Goal: Task Accomplishment & Management: Manage account settings

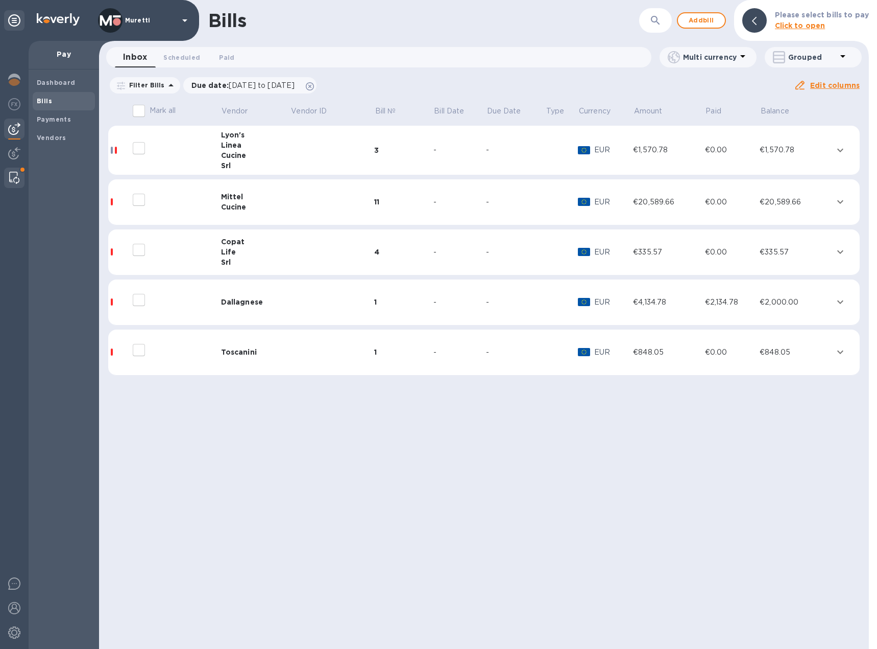
click at [14, 179] on img at bounding box center [14, 178] width 10 height 12
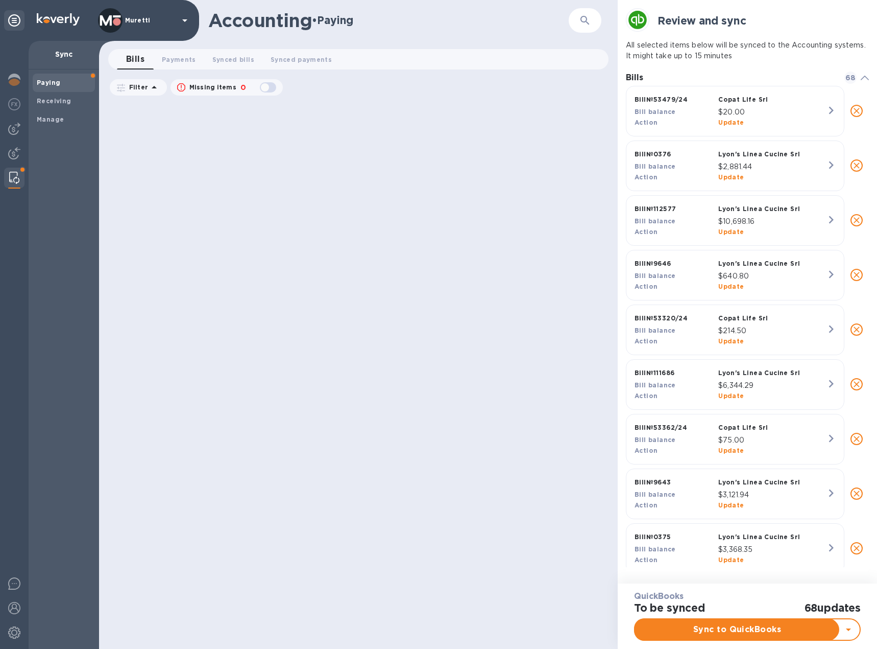
scroll to position [478, 243]
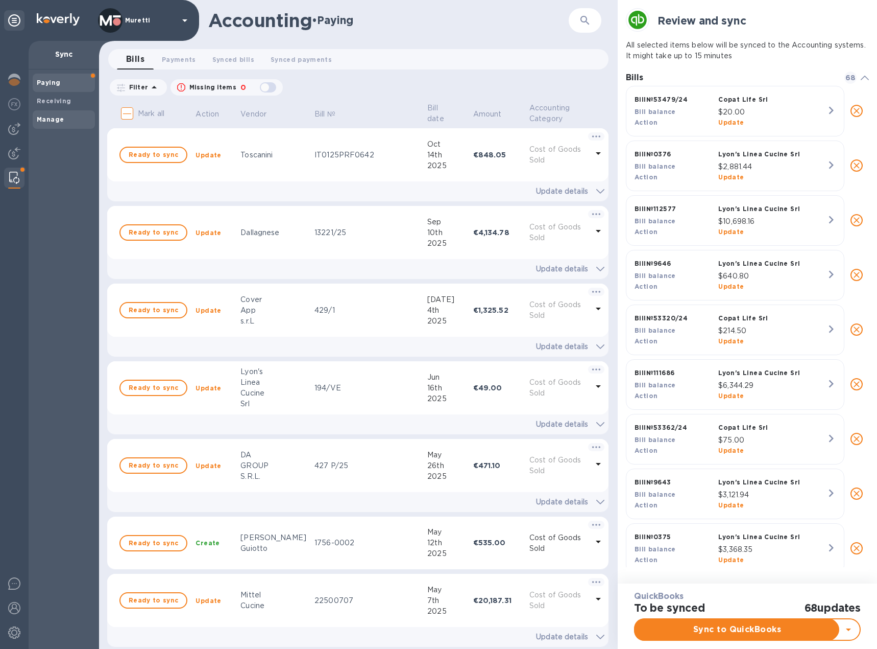
click at [65, 124] on span "Manage" at bounding box center [64, 119] width 54 height 10
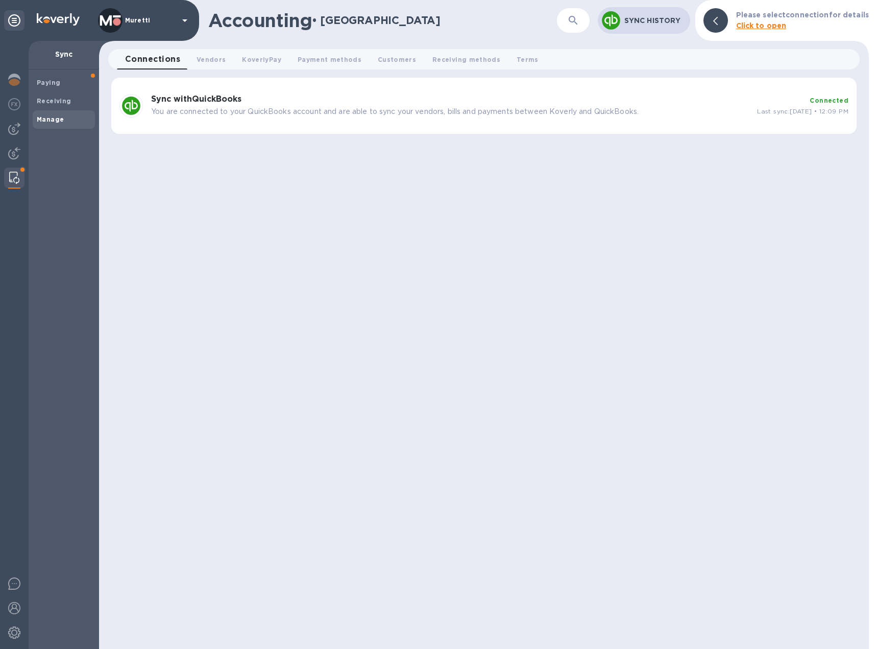
click at [190, 98] on b "Sync with QuickBooks" at bounding box center [196, 99] width 90 height 10
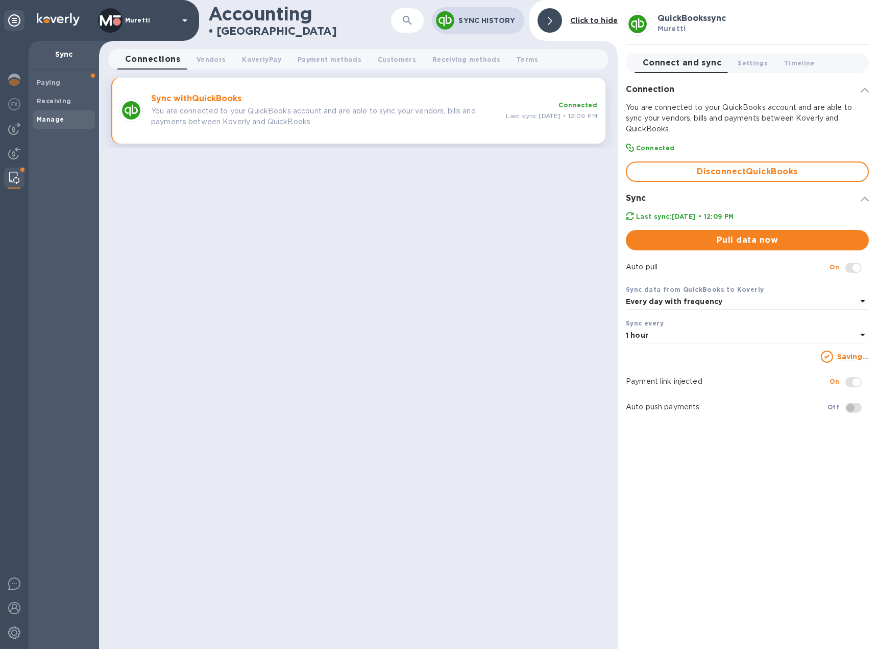
click at [187, 127] on div "Sync with QuickBooks You are connected to your QuickBooks account and are able …" at bounding box center [324, 110] width 355 height 41
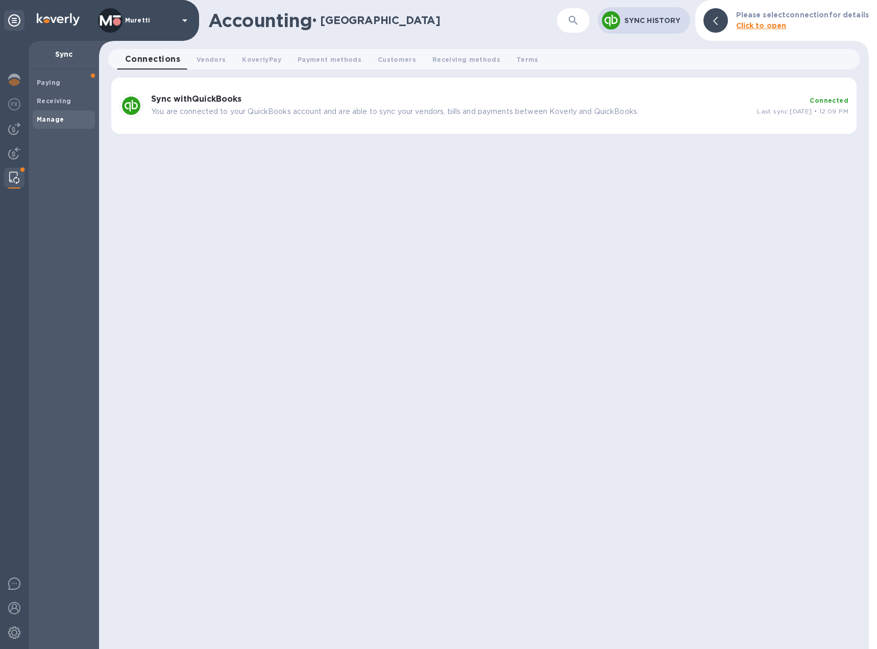
click at [187, 127] on div "Sync with QuickBooks You are connected to your QuickBooks account and are able …" at bounding box center [484, 106] width 746 height 56
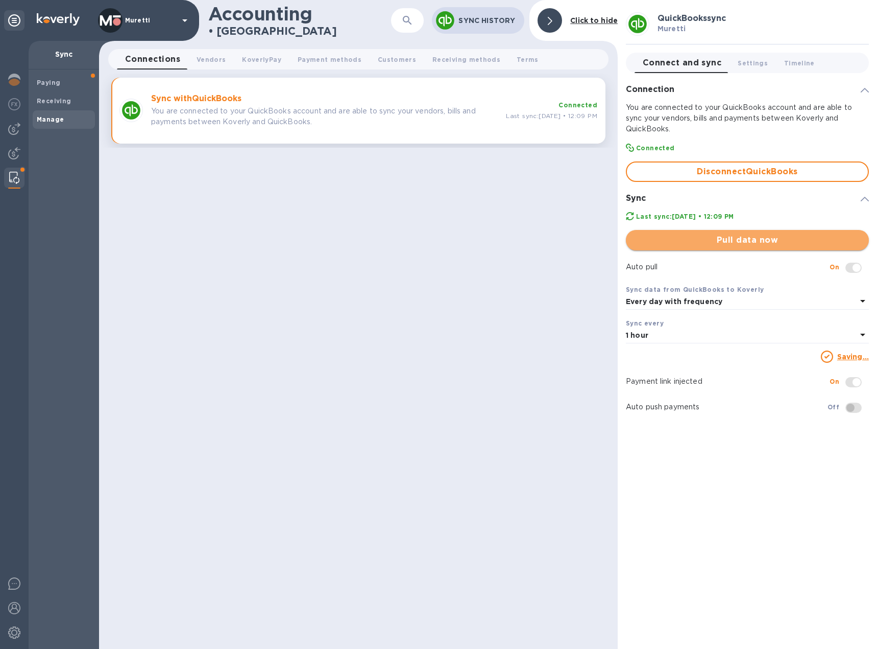
click at [763, 244] on span "Pull data now" at bounding box center [747, 240] width 227 height 12
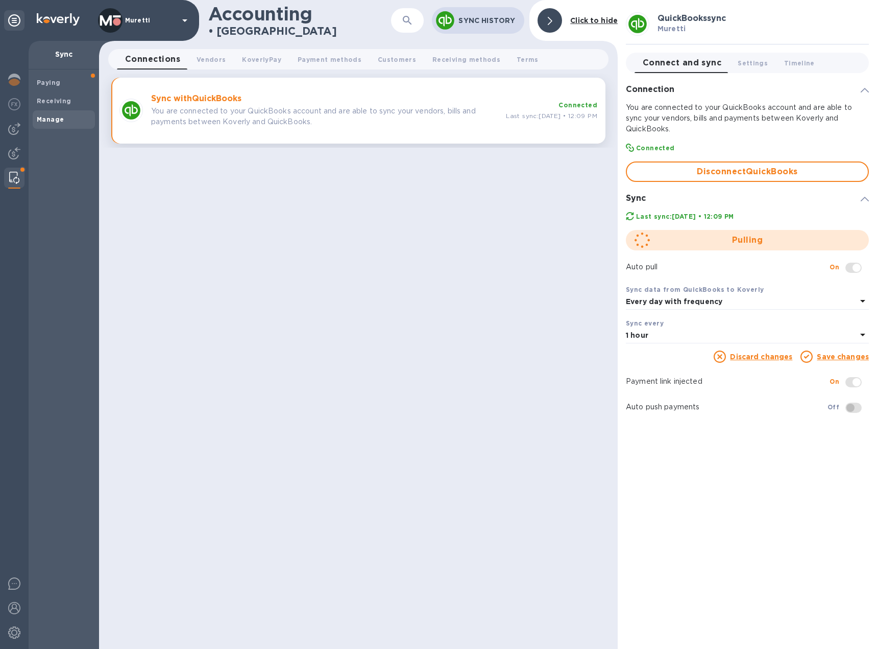
click at [262, 118] on p "You are connected to your QuickBooks account and are able to sync your vendors,…" at bounding box center [324, 116] width 347 height 21
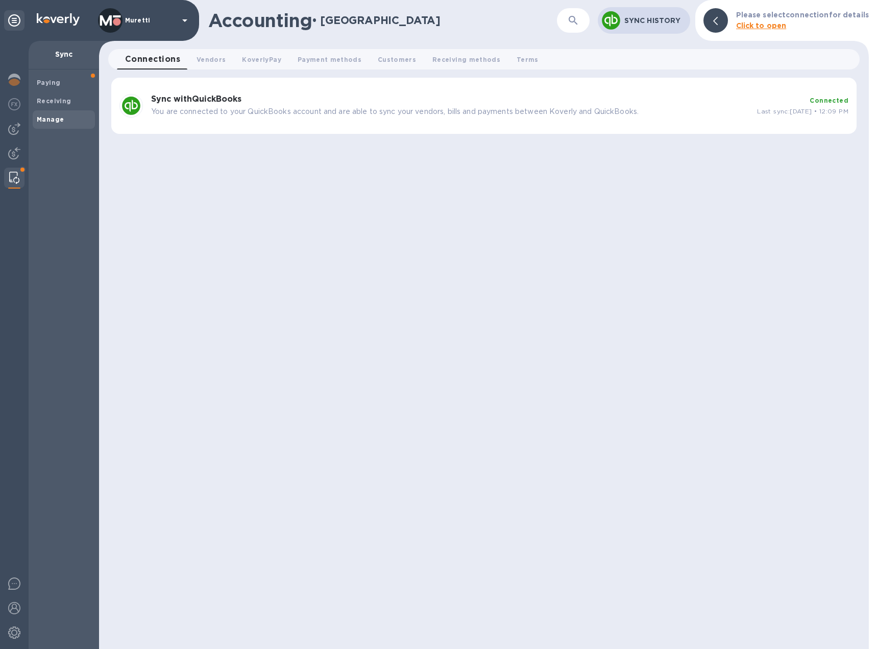
click at [262, 118] on div "Sync with QuickBooks You are connected to your QuickBooks account and are able …" at bounding box center [450, 105] width 606 height 31
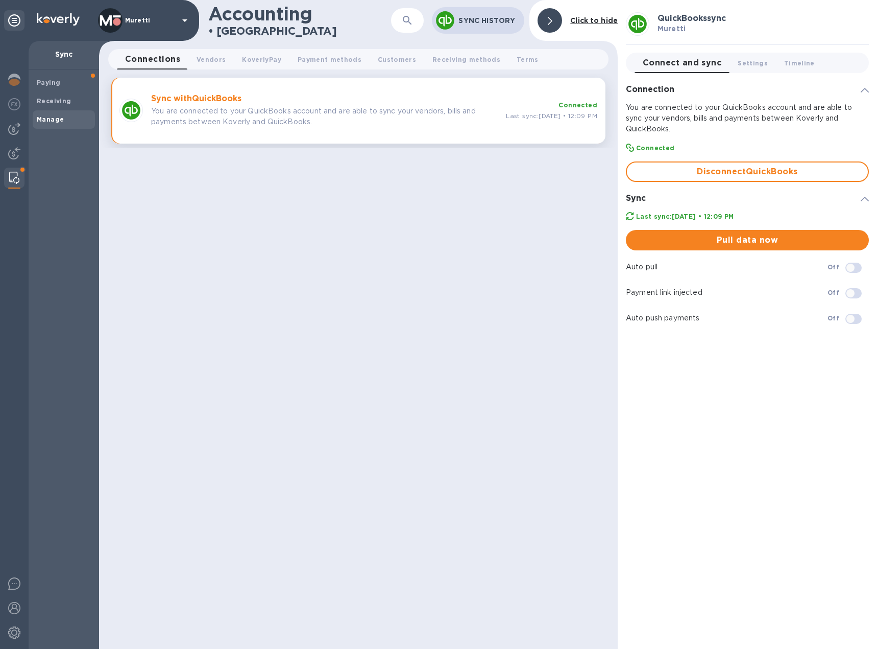
checkbox input "true"
click at [746, 231] on button "Pull data now" at bounding box center [747, 240] width 243 height 20
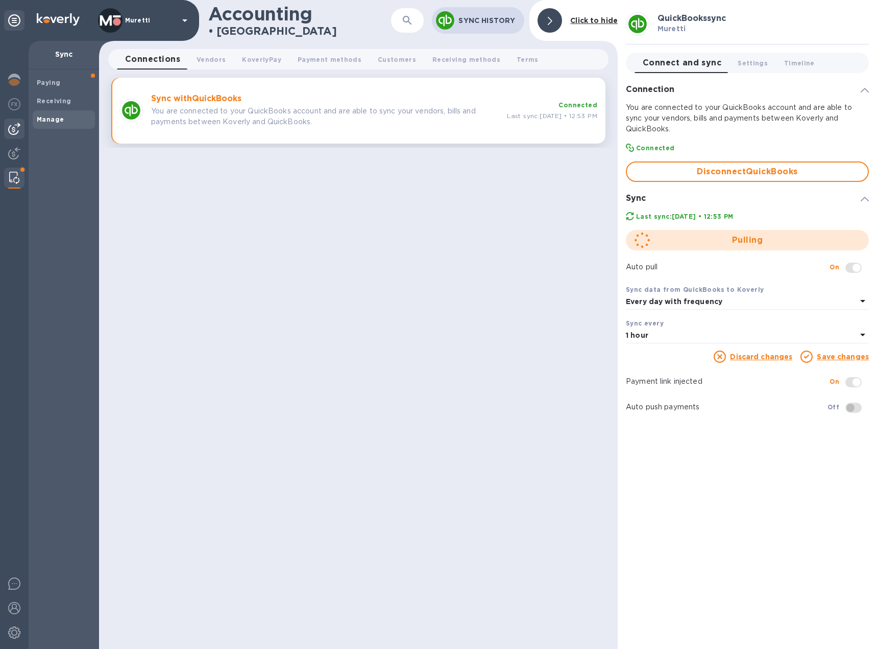
click at [15, 131] on img at bounding box center [14, 129] width 12 height 12
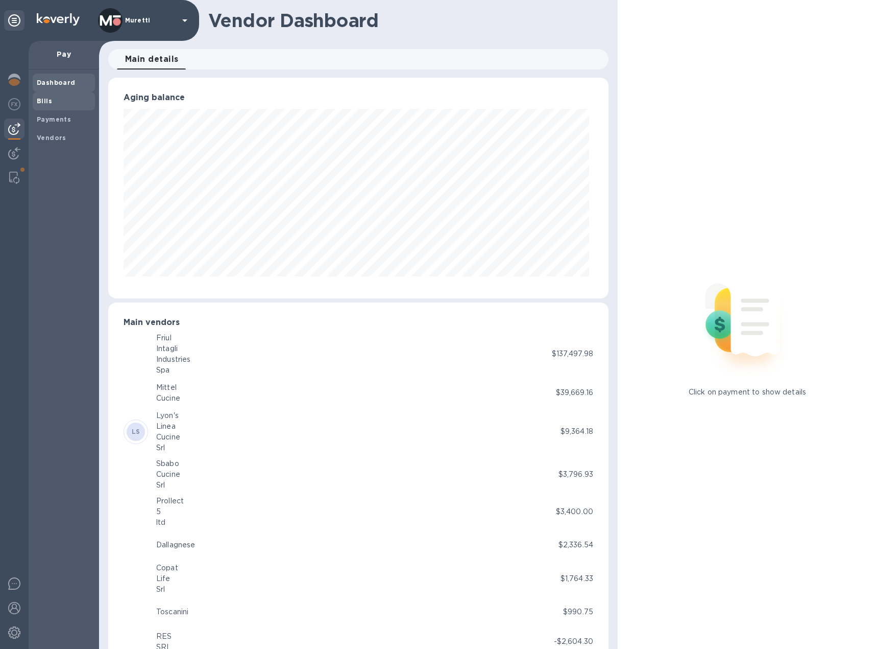
click at [41, 102] on b "Bills" at bounding box center [44, 101] width 15 height 8
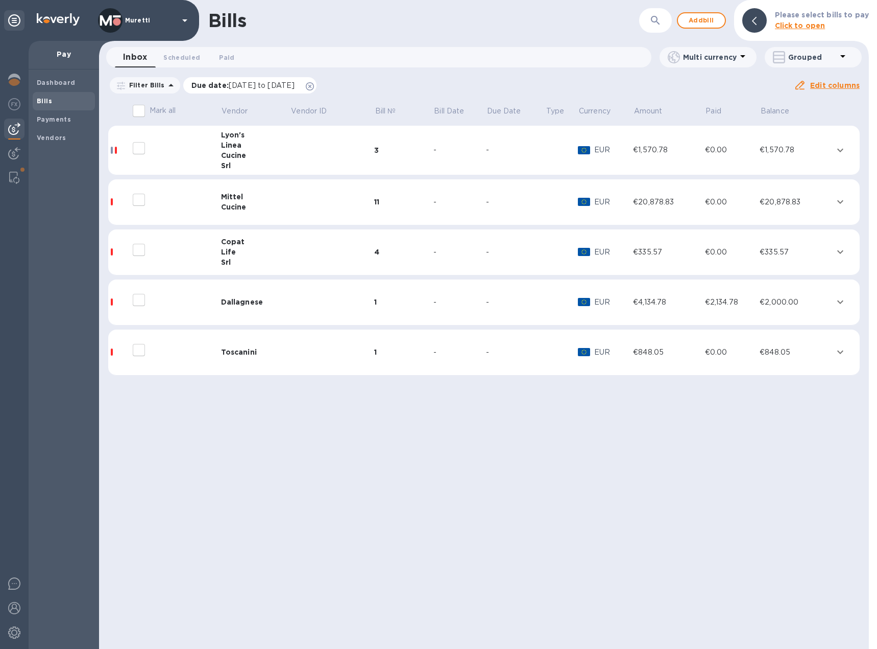
click at [314, 85] on icon at bounding box center [310, 86] width 8 height 8
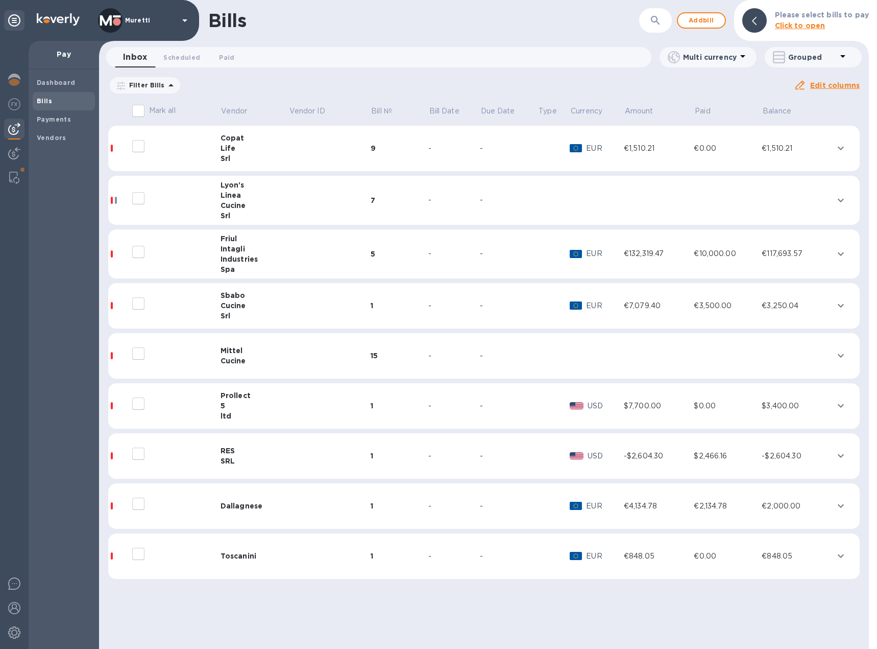
click at [361, 533] on table "Mark all Vendor Vendor ID Bill № Bill Date Due Date Type Currency Amount Paid B…" at bounding box center [484, 343] width 752 height 489
click at [342, 553] on td at bounding box center [330, 556] width 82 height 46
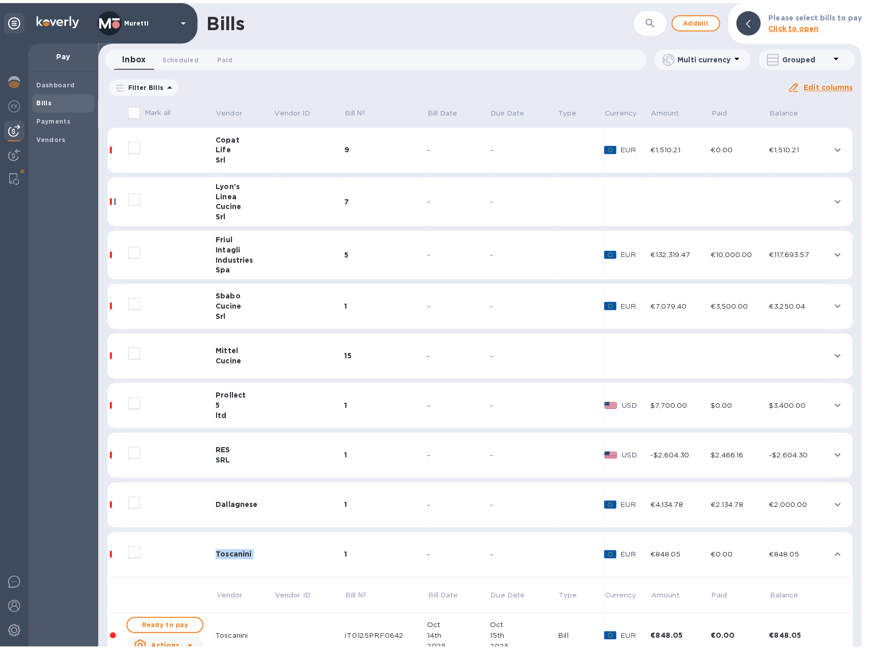
scroll to position [49, 0]
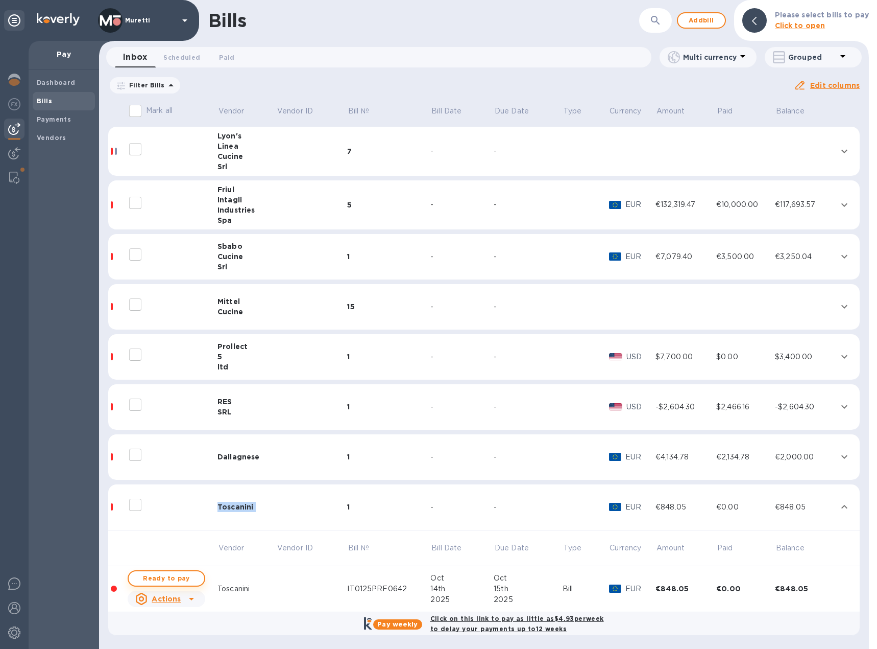
click at [161, 576] on span "Ready to pay" at bounding box center [166, 578] width 59 height 12
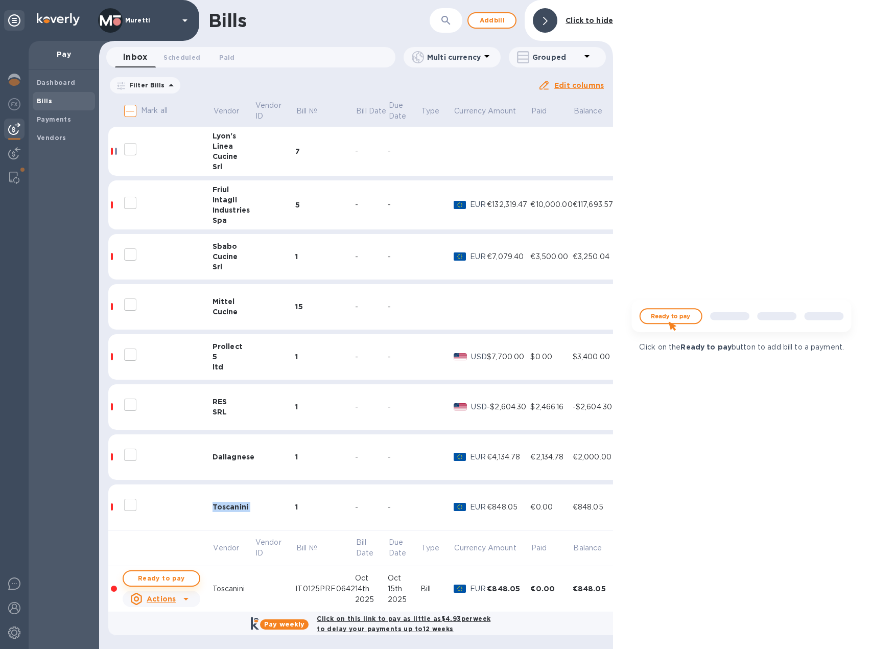
checkbox input "true"
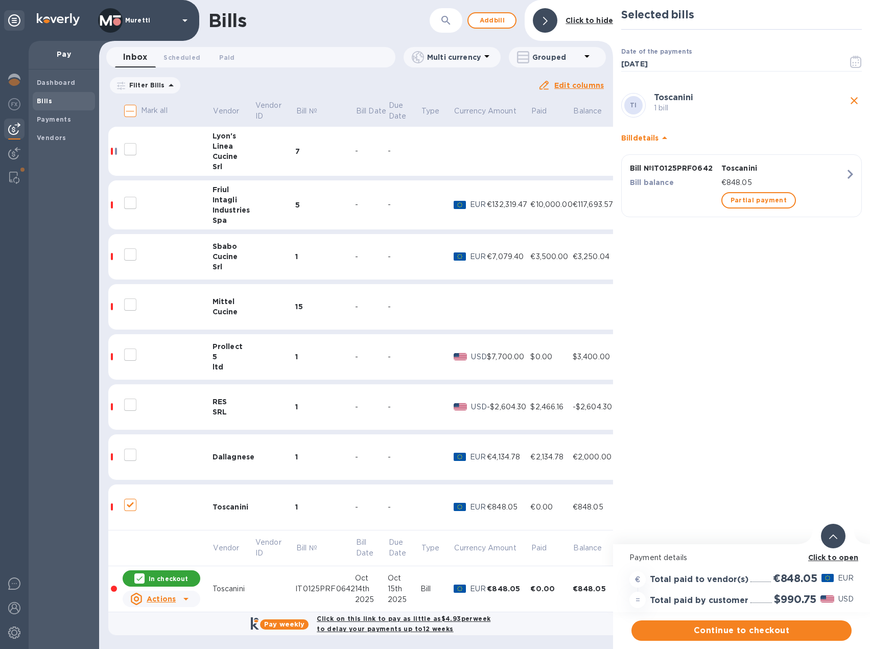
click at [213, 306] on div "Cucine" at bounding box center [233, 311] width 42 height 10
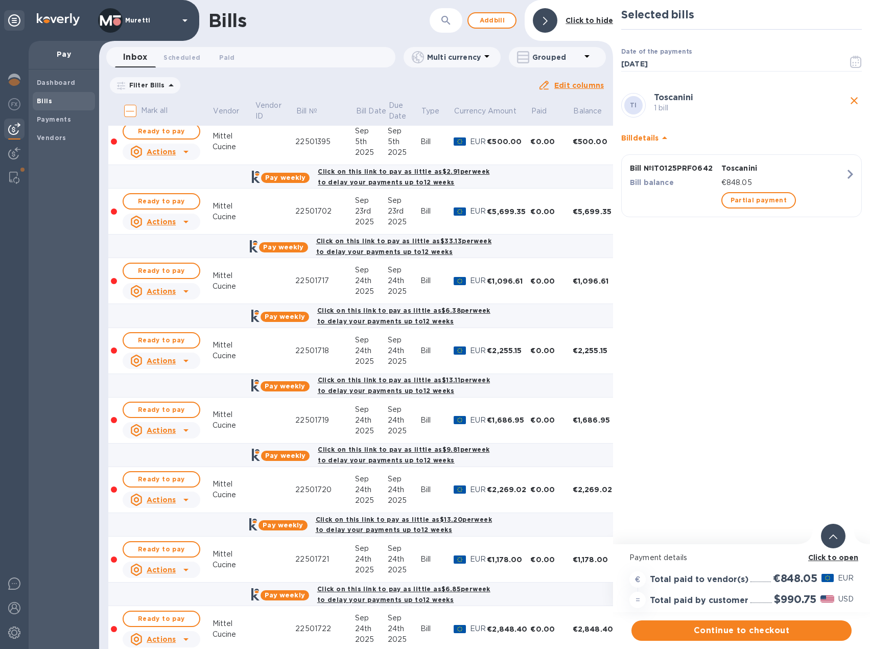
scroll to position [764, 0]
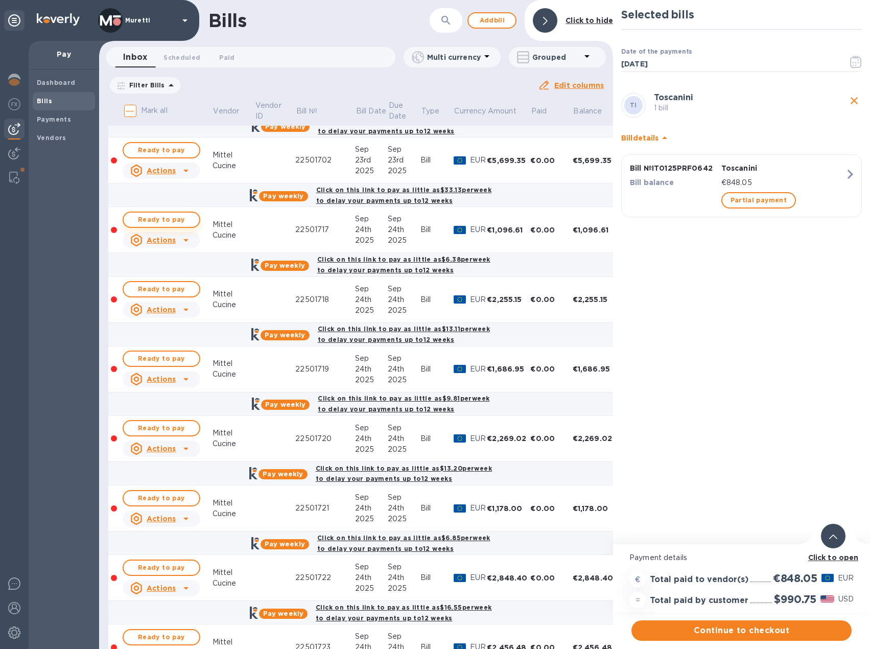
click at [169, 217] on span "Ready to pay" at bounding box center [161, 219] width 59 height 12
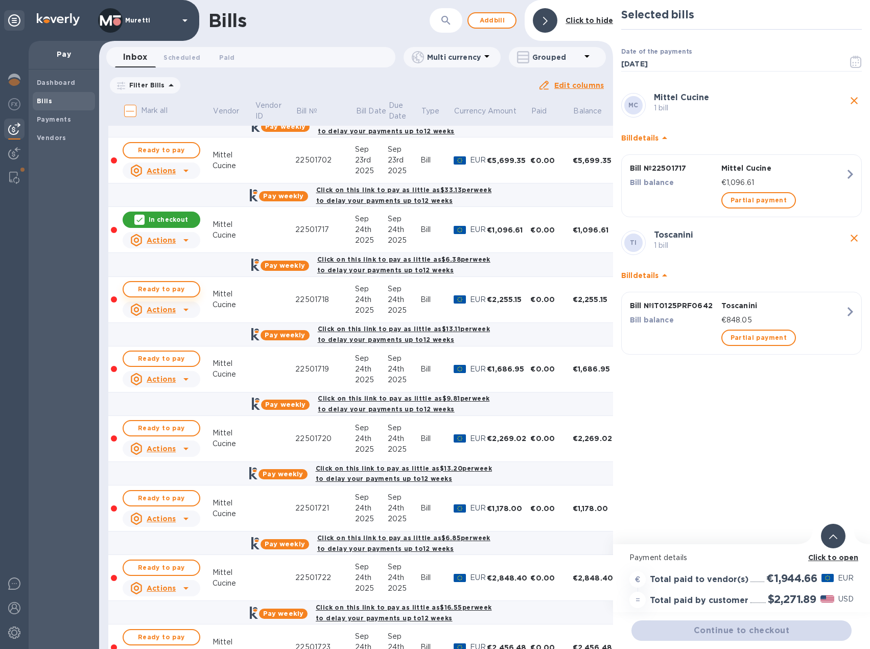
click at [163, 288] on span "Ready to pay" at bounding box center [161, 289] width 59 height 12
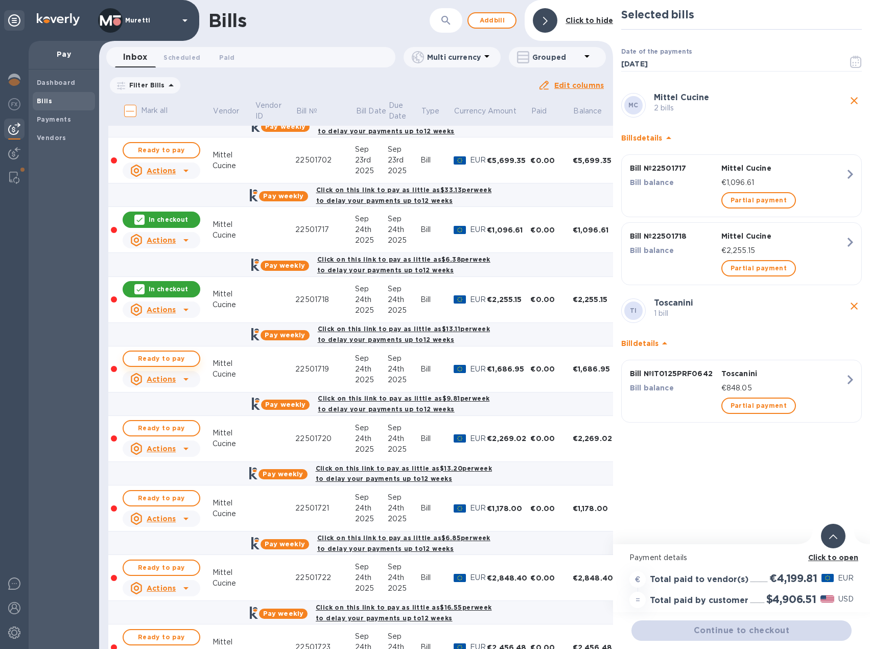
click at [181, 355] on span "Ready to pay" at bounding box center [161, 358] width 59 height 12
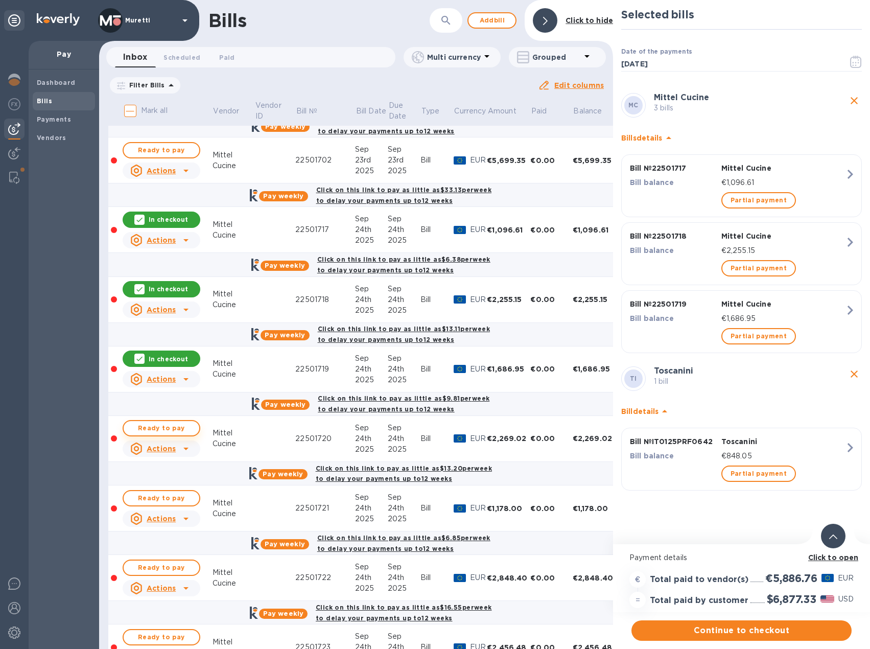
click at [163, 430] on span "Ready to pay" at bounding box center [161, 428] width 59 height 12
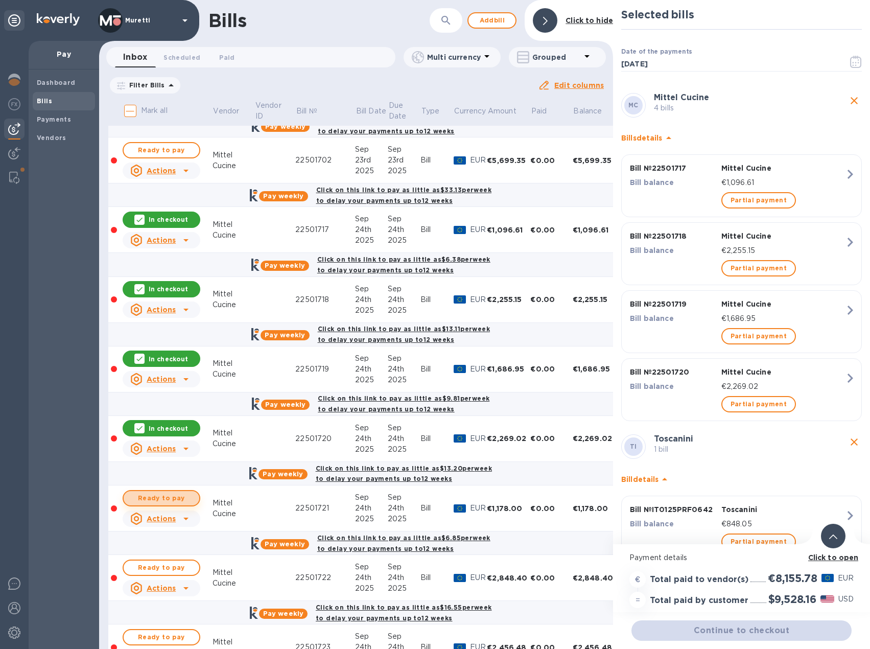
click at [178, 495] on span "Ready to pay" at bounding box center [161, 498] width 59 height 12
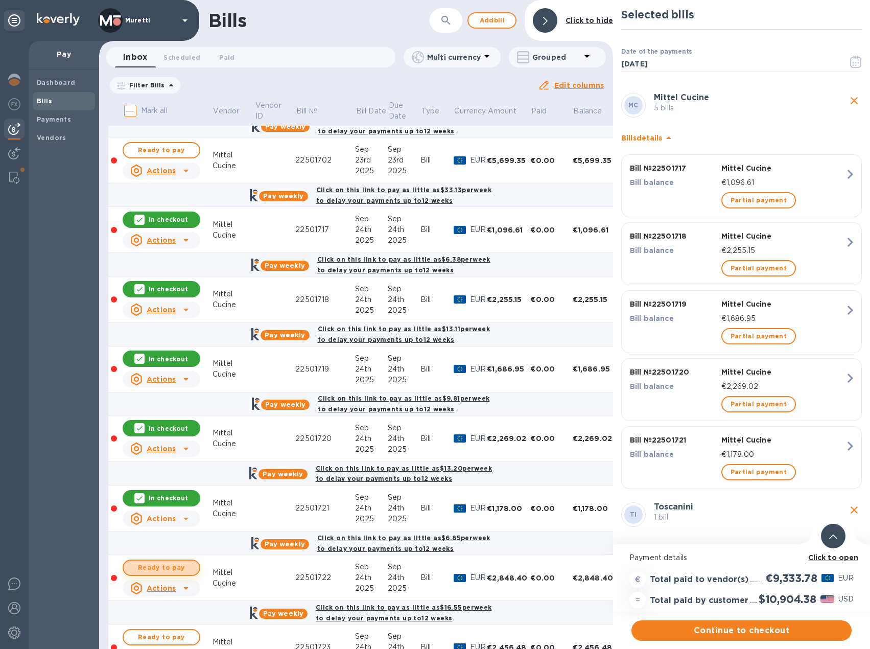
click at [174, 567] on span "Ready to pay" at bounding box center [161, 567] width 59 height 12
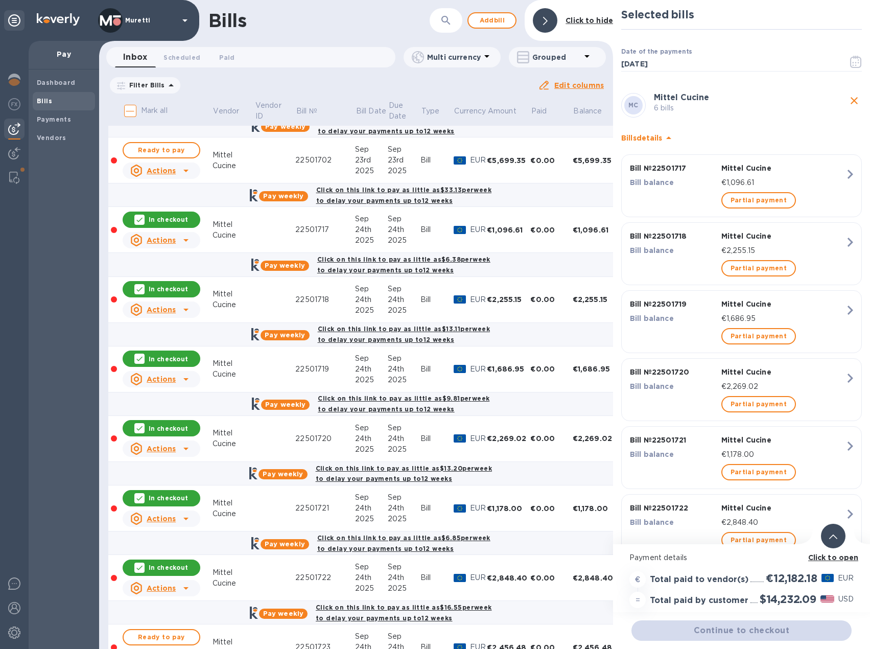
scroll to position [866, 0]
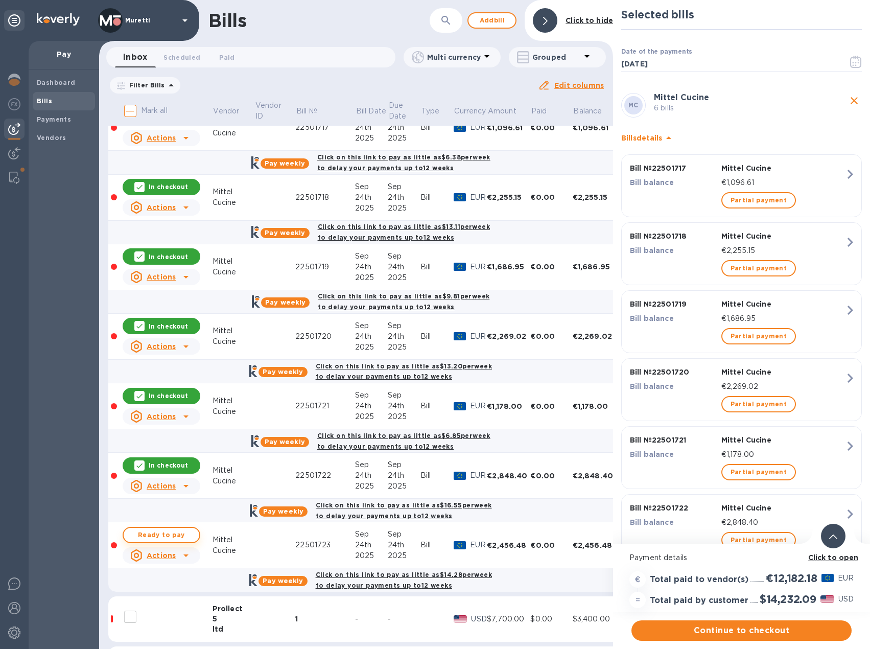
click at [178, 536] on span "Ready to pay" at bounding box center [161, 535] width 59 height 12
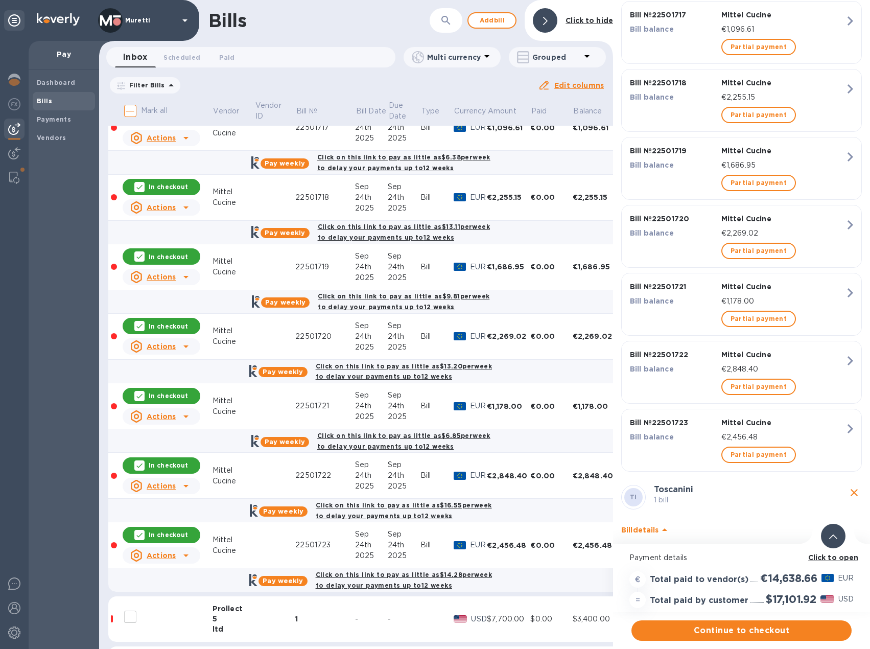
scroll to position [240, 0]
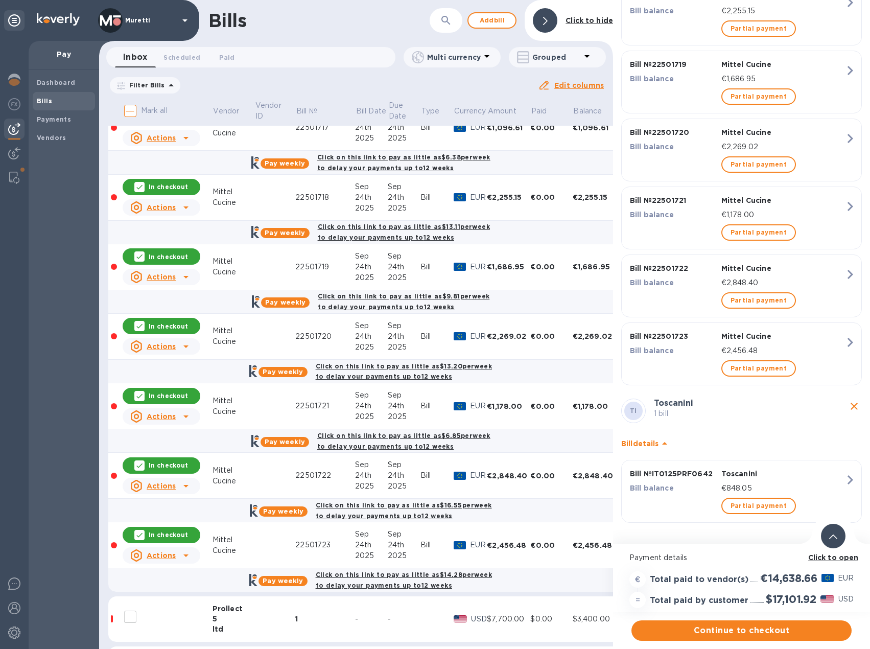
click at [833, 543] on div at bounding box center [833, 536] width 25 height 25
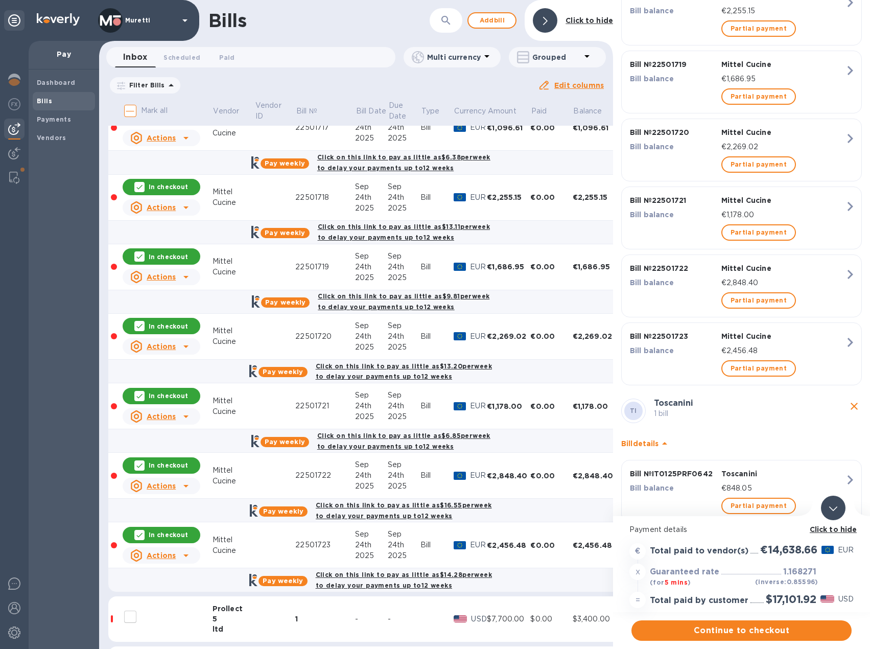
scroll to position [0, 0]
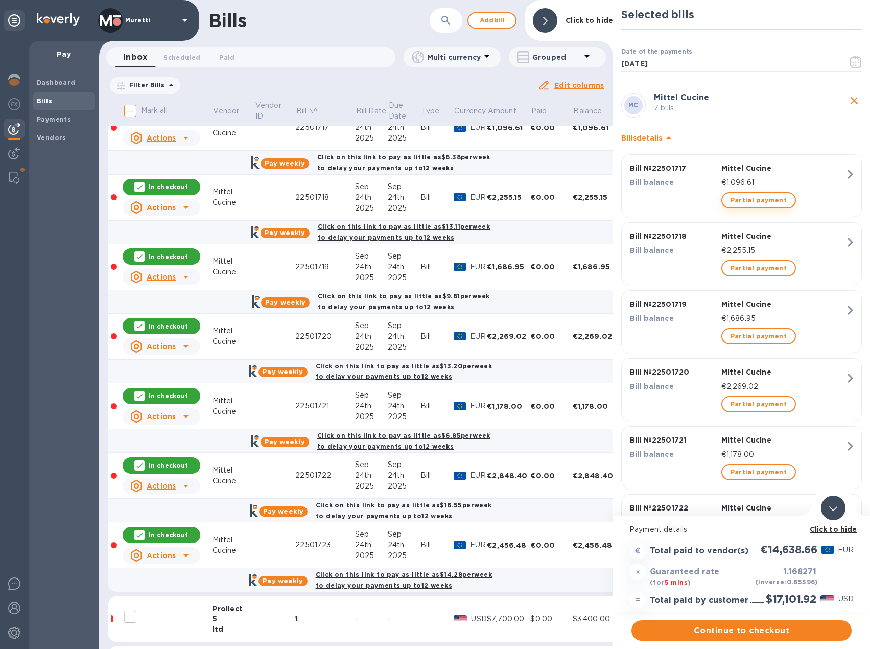
click at [752, 201] on span "Partial payment" at bounding box center [758, 200] width 56 height 12
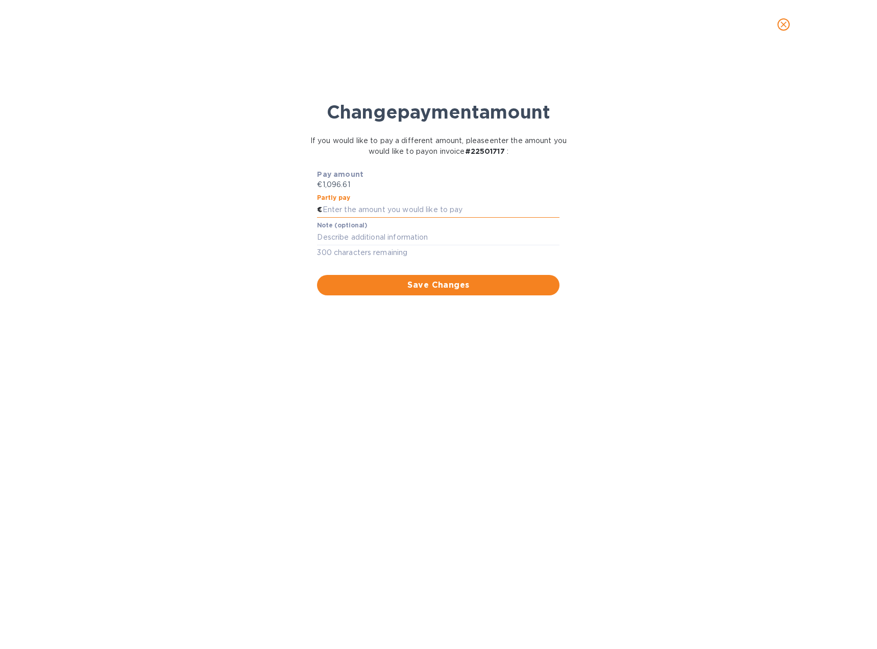
click at [371, 204] on input "text" at bounding box center [442, 209] width 238 height 15
type input "848.05"
click at [401, 239] on textarea at bounding box center [438, 237] width 243 height 9
type textarea "deposit"
click at [407, 283] on span "Save Changes" at bounding box center [438, 285] width 226 height 12
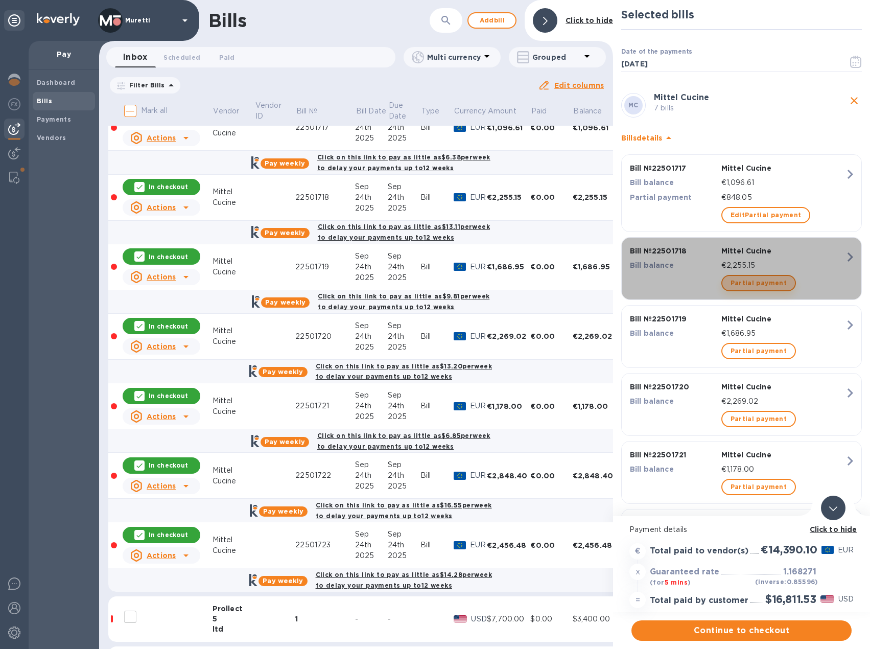
click at [761, 283] on span "Partial payment" at bounding box center [758, 283] width 56 height 12
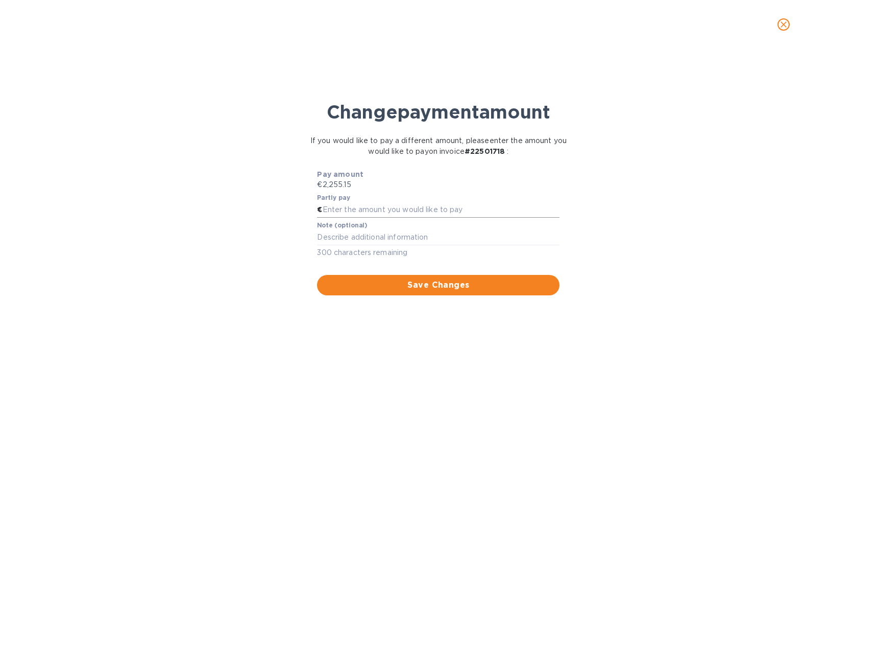
click at [423, 206] on input "text" at bounding box center [442, 209] width 238 height 15
click at [783, 26] on icon "close" at bounding box center [784, 24] width 6 height 6
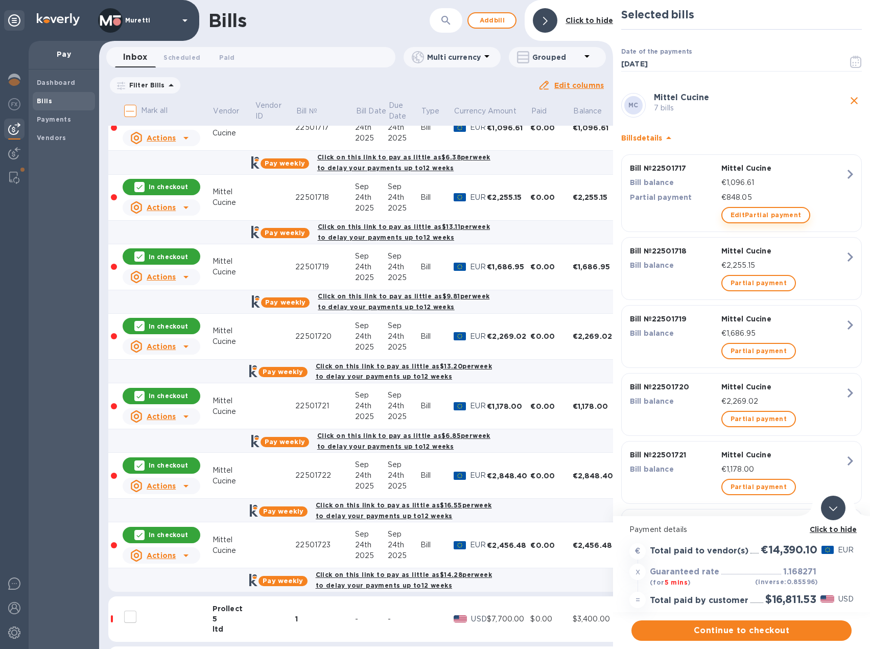
click at [751, 211] on span "Edit Partial payment" at bounding box center [765, 215] width 71 height 12
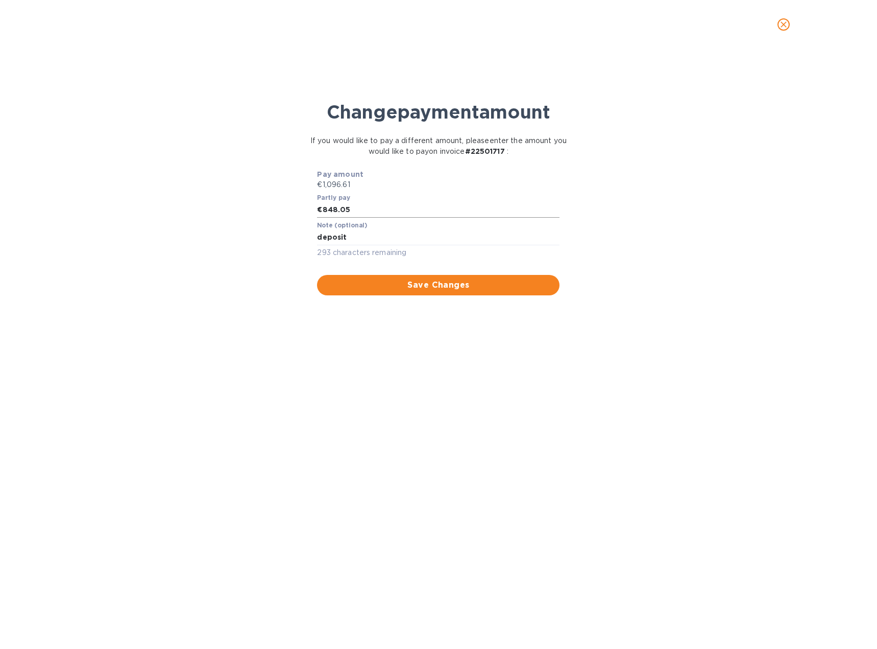
click at [420, 210] on input "848.05" at bounding box center [442, 209] width 238 height 15
type input "548.31"
click at [438, 290] on span "Save Changes" at bounding box center [438, 285] width 226 height 12
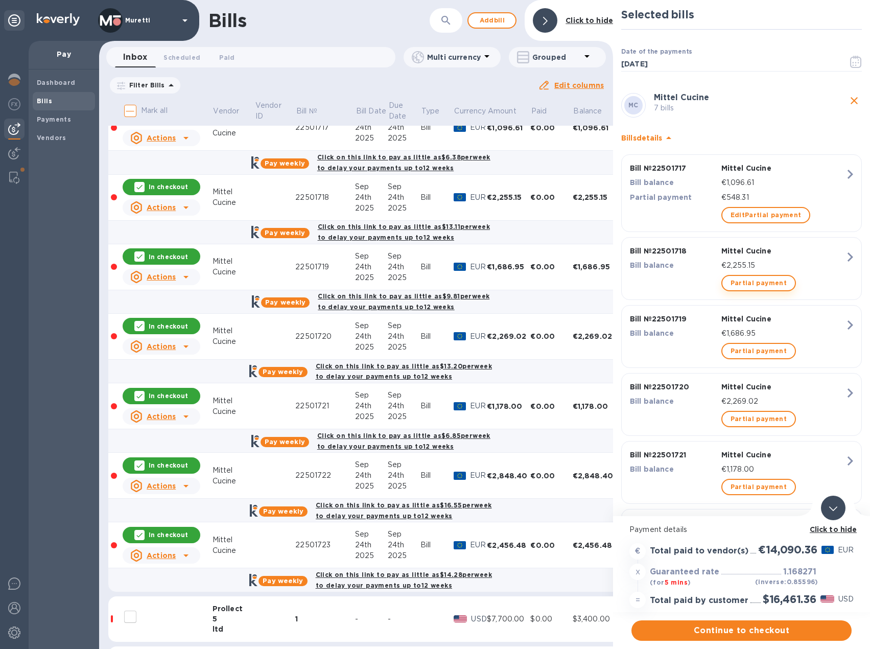
click at [731, 281] on span "Partial payment" at bounding box center [758, 283] width 56 height 12
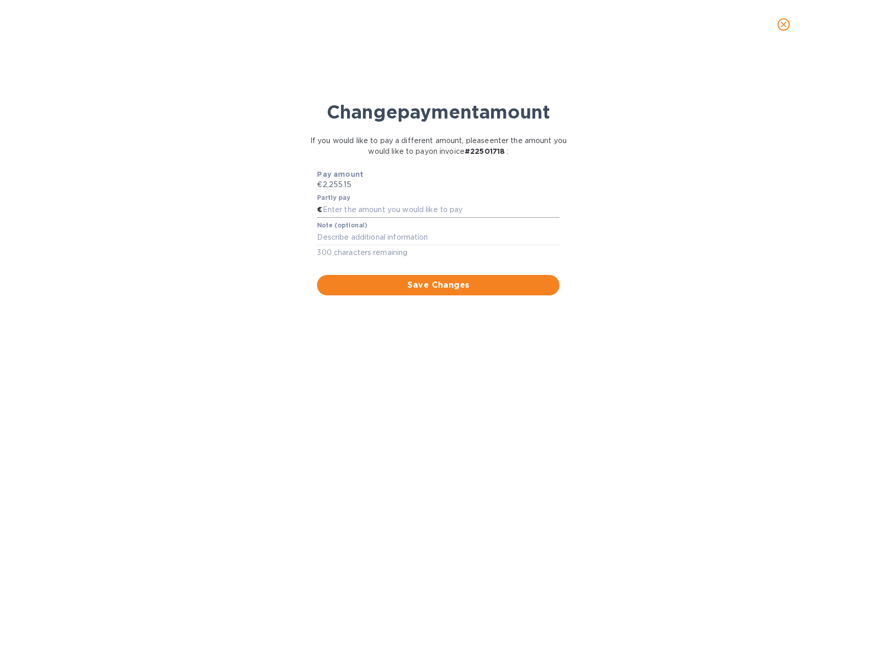
click at [376, 206] on input "text" at bounding box center [442, 209] width 238 height 15
type input "1,127.58"
click at [423, 244] on div "Note (optional) x 300 characters remaining" at bounding box center [438, 240] width 243 height 37
click at [424, 236] on textarea at bounding box center [438, 237] width 243 height 9
type textarea "deposit"
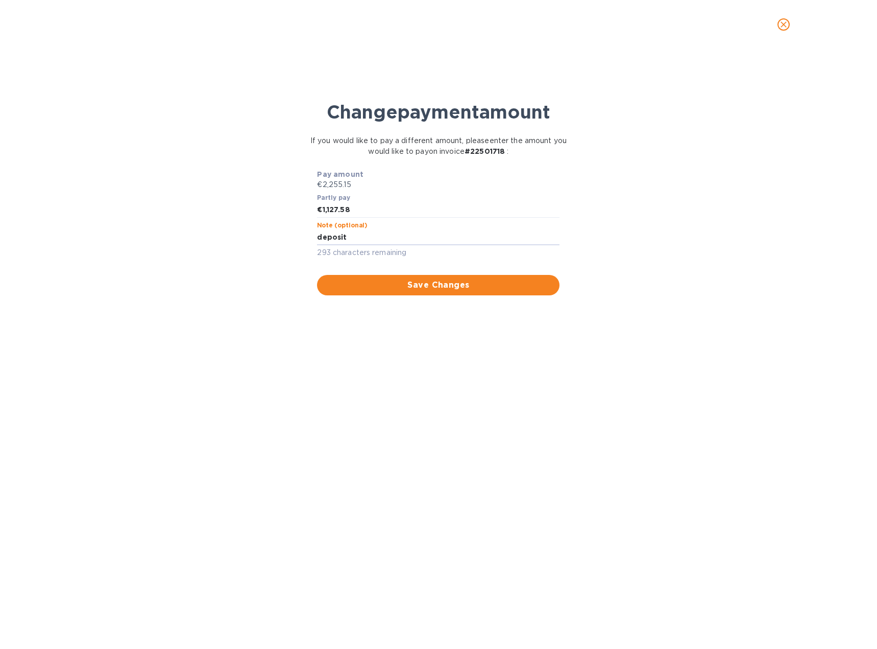
click at [429, 279] on span "Save Changes" at bounding box center [438, 285] width 226 height 12
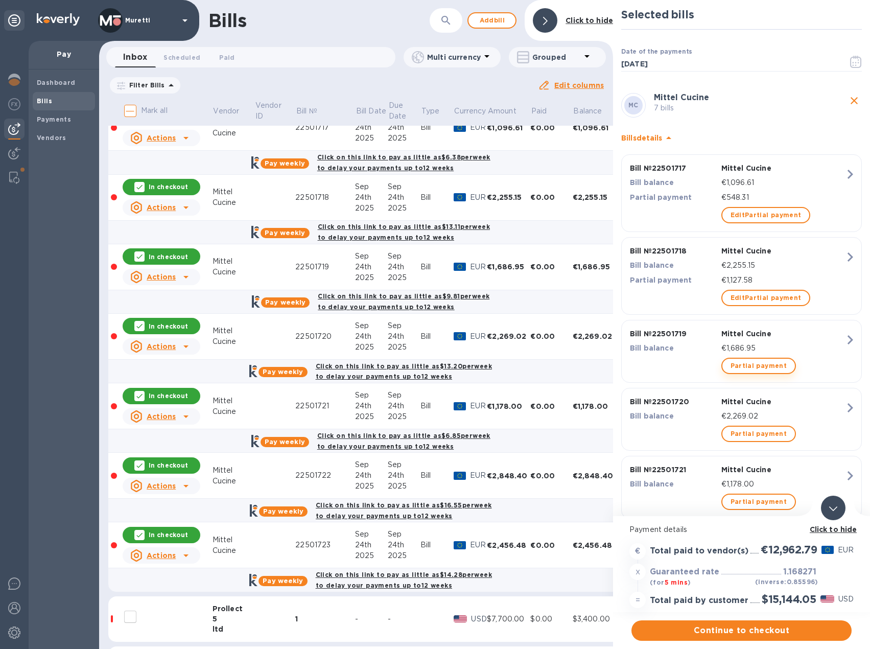
click at [739, 366] on span "Partial payment" at bounding box center [758, 366] width 56 height 12
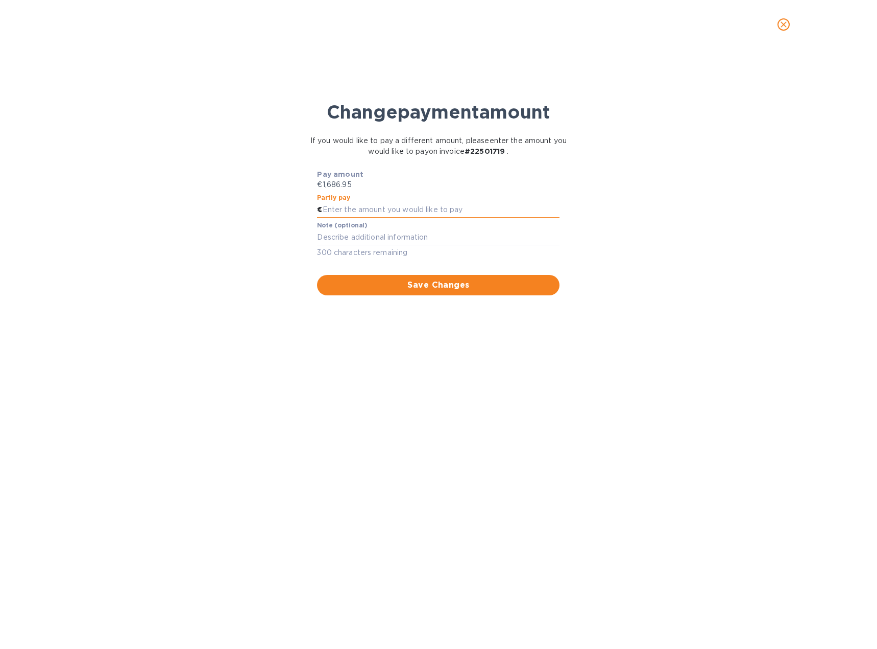
click at [397, 209] on input "text" at bounding box center [442, 209] width 238 height 15
type input "843.48"
click at [439, 231] on div "x" at bounding box center [438, 237] width 243 height 15
type textarea "deposit"
click at [447, 286] on span "Save Changes" at bounding box center [438, 285] width 226 height 12
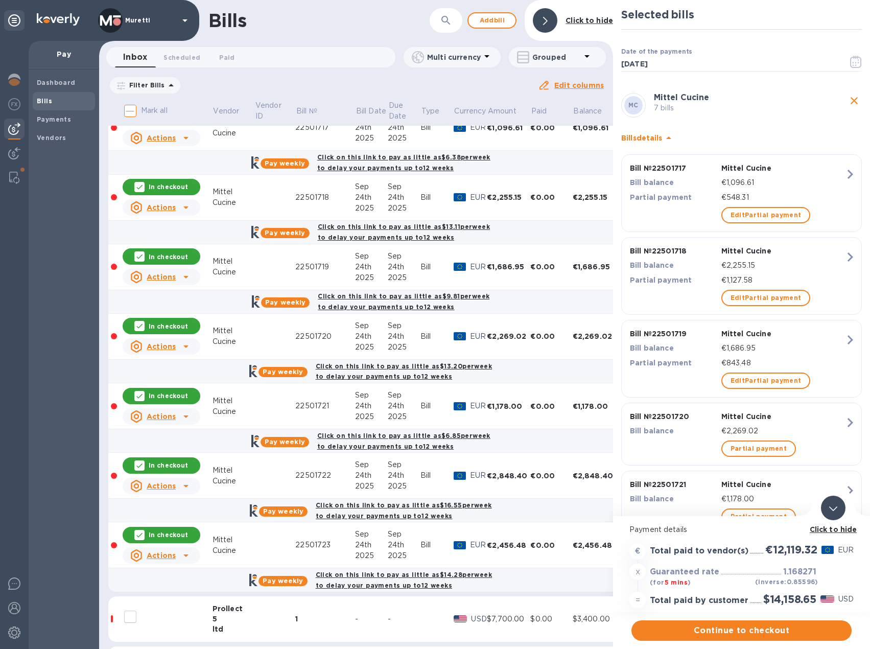
scroll to position [51, 0]
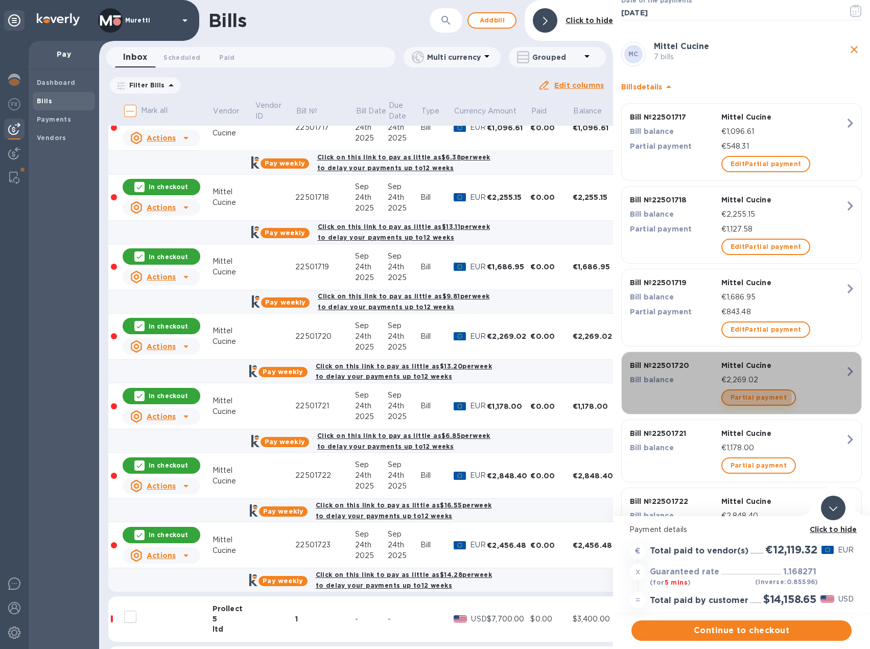
click at [752, 398] on span "Partial payment" at bounding box center [758, 397] width 56 height 12
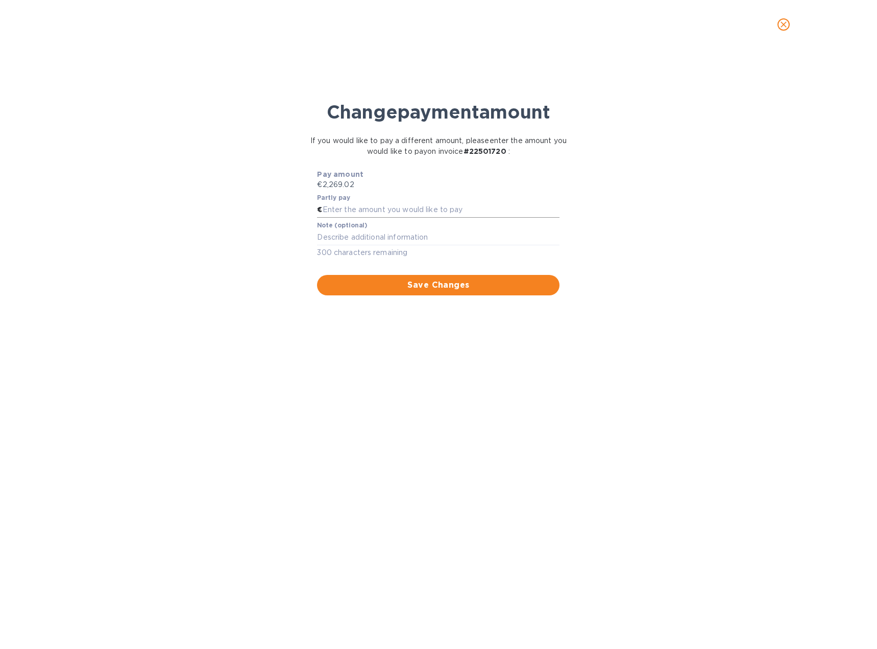
click at [387, 213] on input "text" at bounding box center [442, 209] width 238 height 15
type input "1,134.51"
click at [471, 237] on textarea at bounding box center [438, 237] width 243 height 9
type textarea "deposit"
click at [474, 293] on button "Save Changes" at bounding box center [438, 285] width 243 height 20
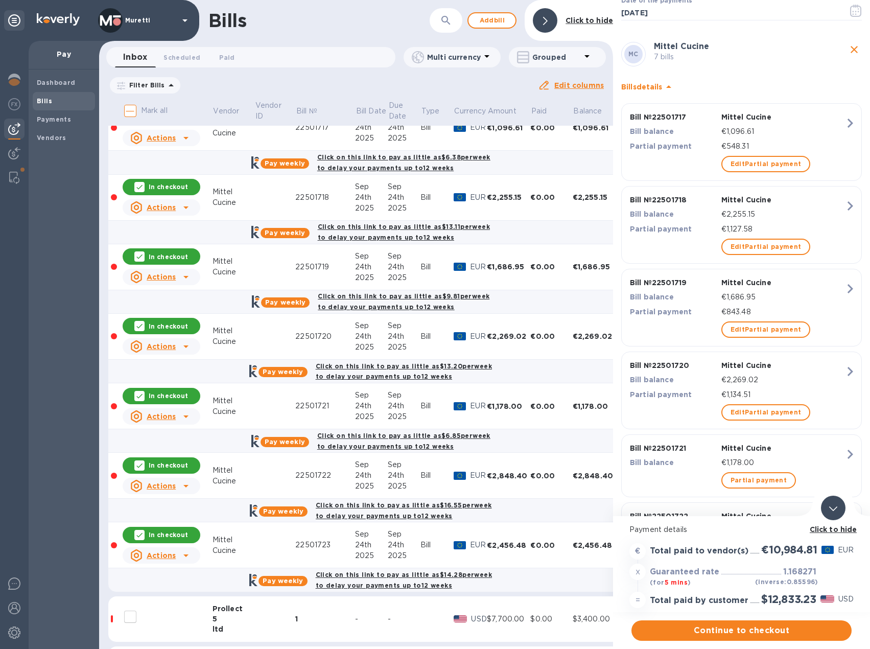
scroll to position [102, 0]
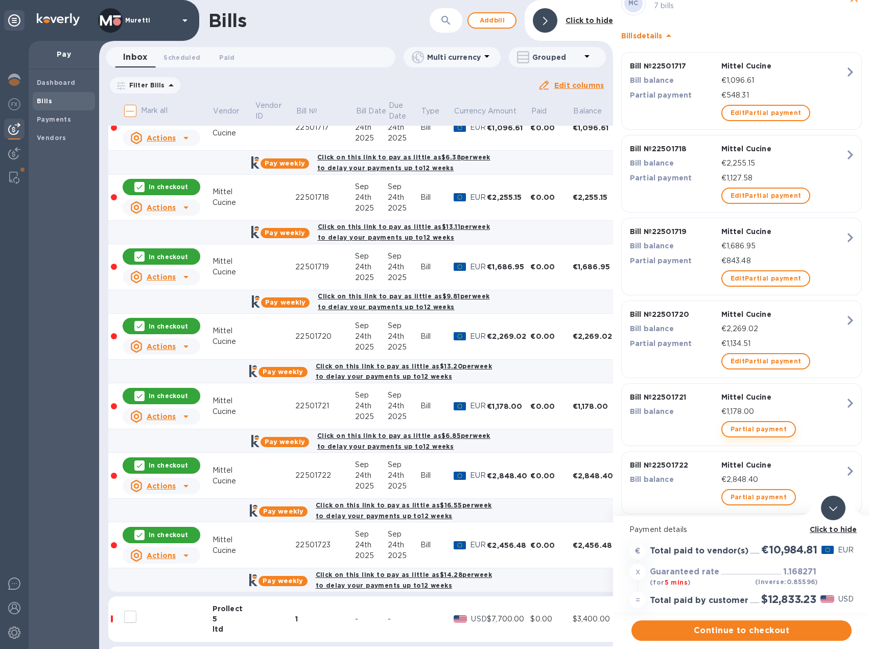
click at [744, 429] on span "Partial payment" at bounding box center [758, 429] width 56 height 12
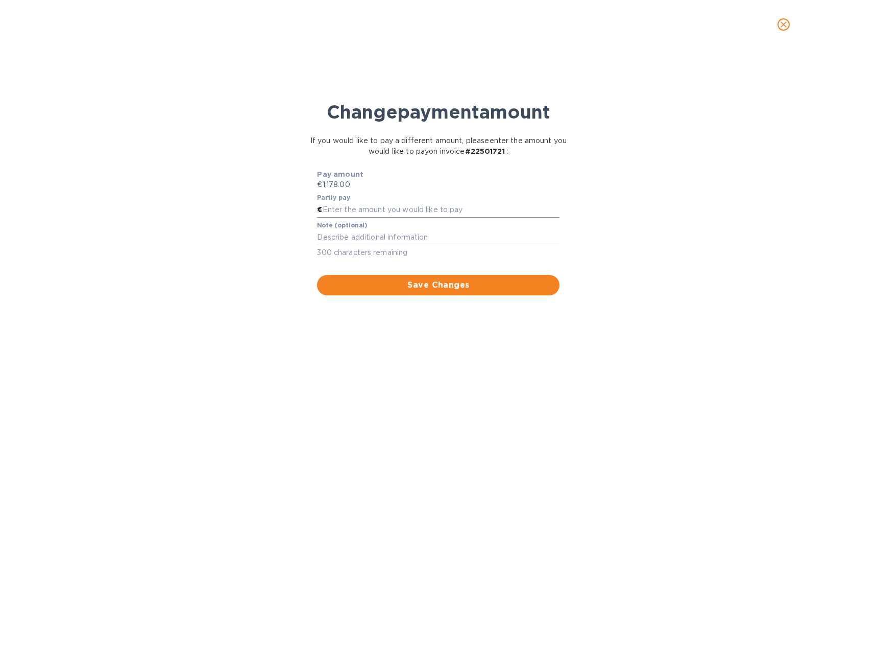
click at [372, 203] on input "text" at bounding box center [442, 209] width 238 height 15
type input "589"
click at [369, 236] on textarea at bounding box center [438, 237] width 243 height 9
type textarea "deposit"
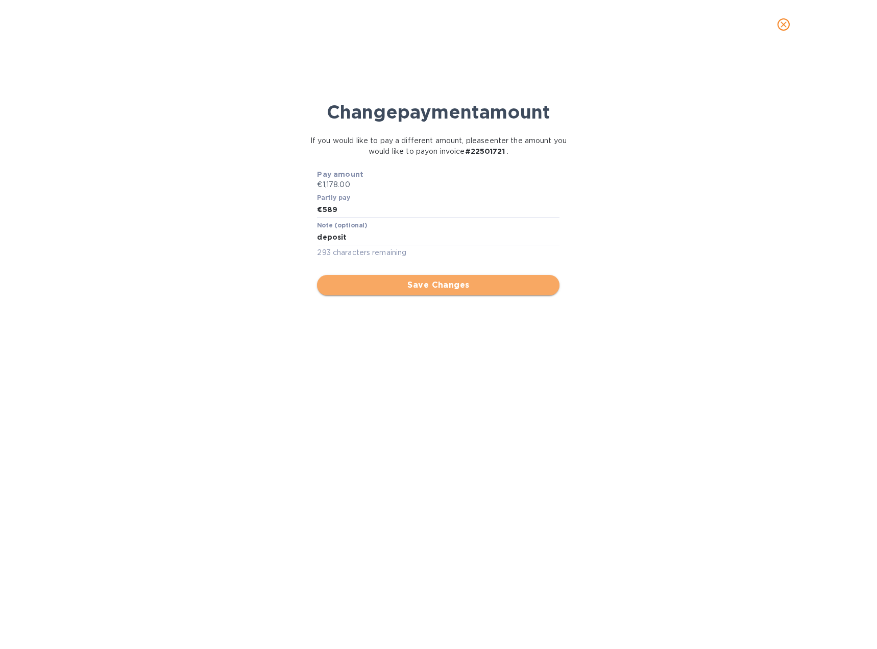
click at [409, 290] on span "Save Changes" at bounding box center [438, 285] width 226 height 12
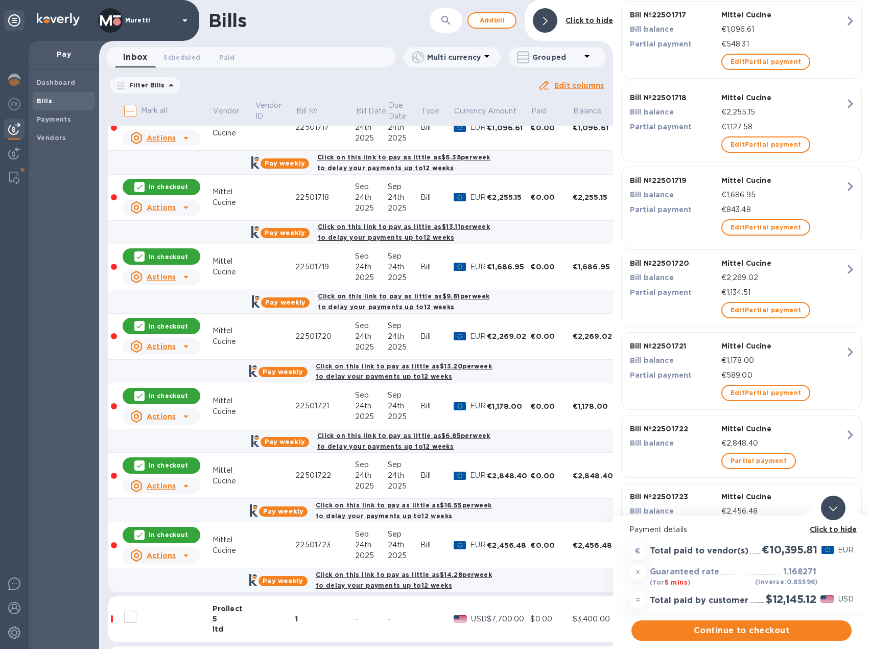
scroll to position [204, 0]
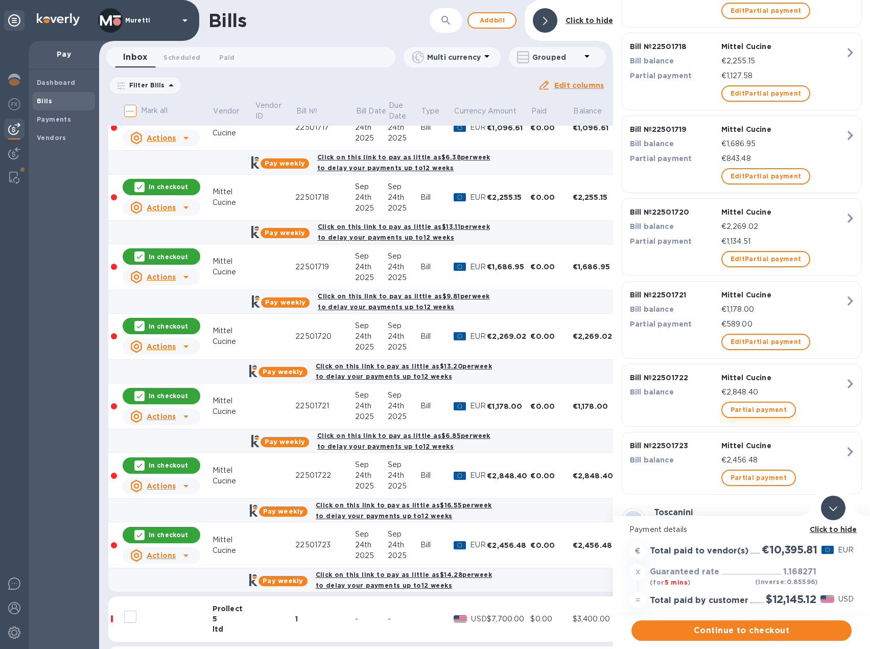
click at [747, 409] on span "Partial payment" at bounding box center [758, 409] width 56 height 12
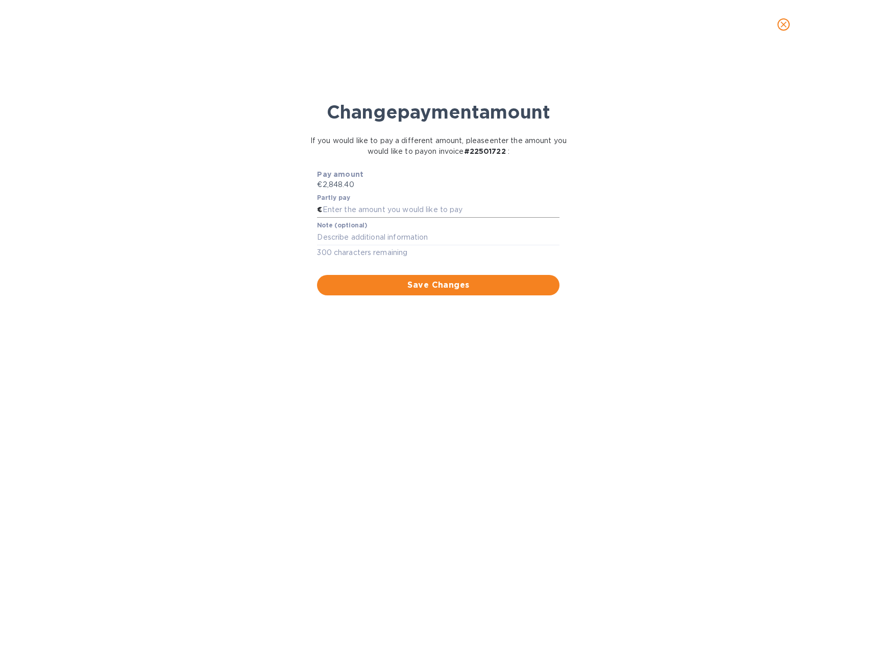
click at [400, 204] on input "text" at bounding box center [442, 209] width 238 height 15
type input "1,424.20"
drag, startPoint x: 424, startPoint y: 238, endPoint x: 429, endPoint y: 234, distance: 5.5
click at [424, 238] on textarea at bounding box center [438, 237] width 243 height 9
type textarea "deposit"
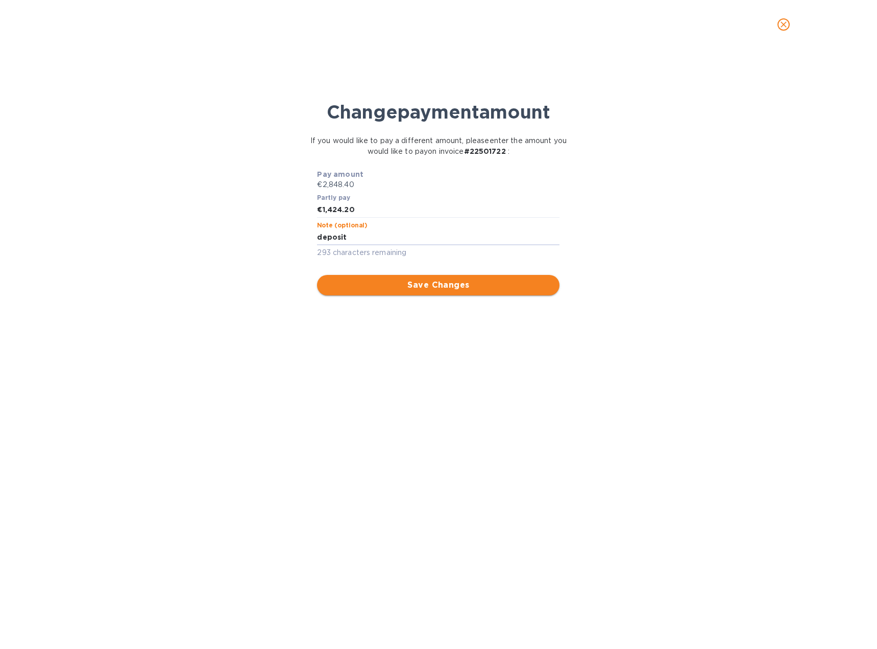
click at [479, 293] on button "Save Changes" at bounding box center [438, 285] width 243 height 20
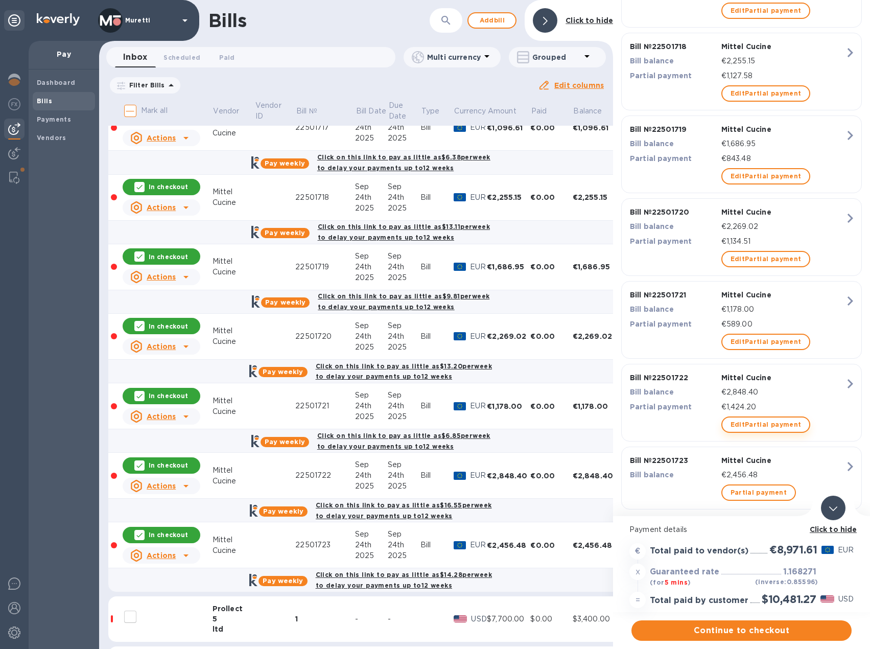
scroll to position [306, 0]
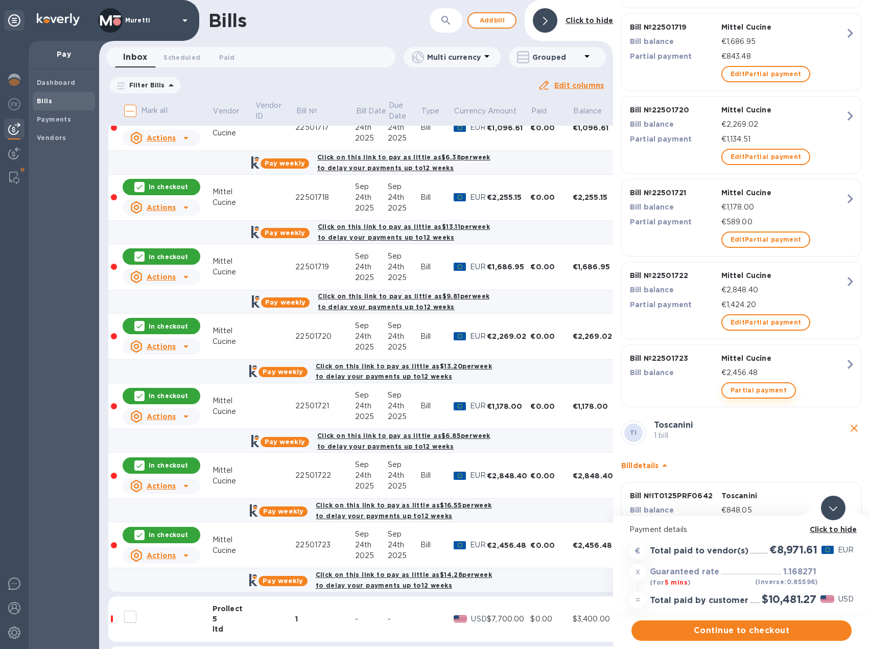
click at [755, 388] on span "Partial payment" at bounding box center [758, 390] width 56 height 12
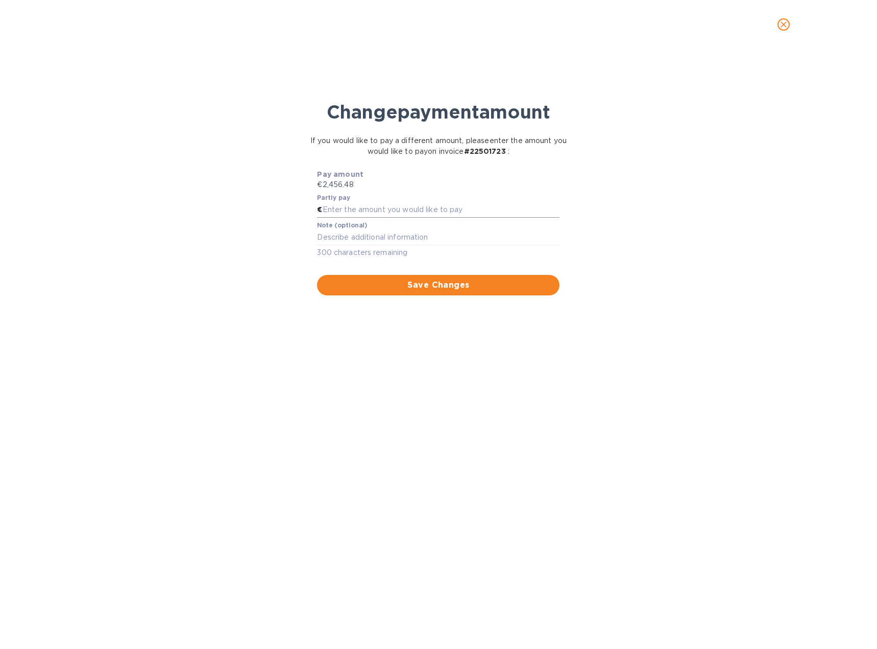
click at [339, 206] on input "text" at bounding box center [442, 209] width 238 height 15
type input "1,228.24"
click at [452, 238] on textarea at bounding box center [438, 237] width 243 height 9
type textarea "deposit"
click at [465, 282] on span "Save Changes" at bounding box center [438, 285] width 226 height 12
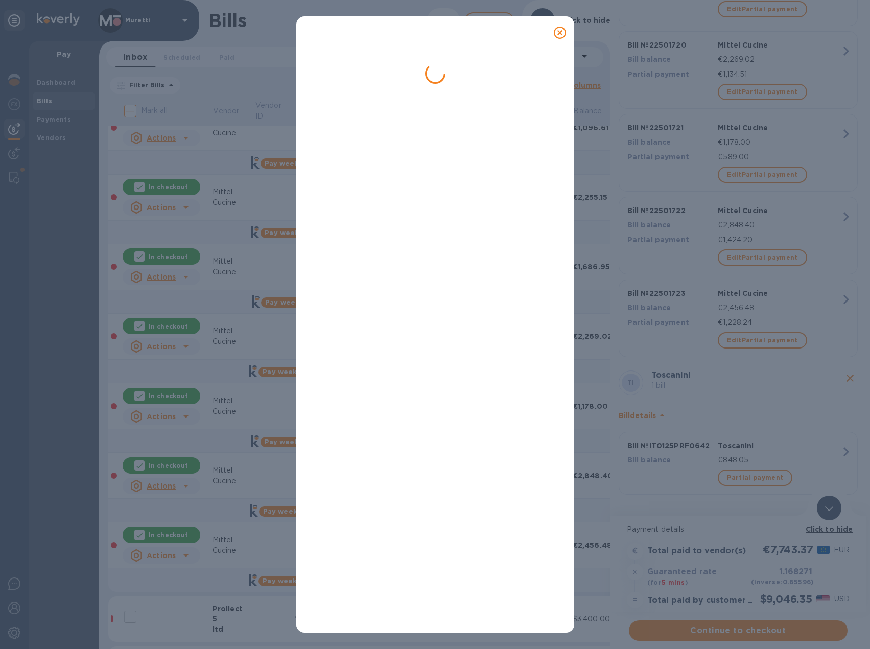
scroll to position [0, 0]
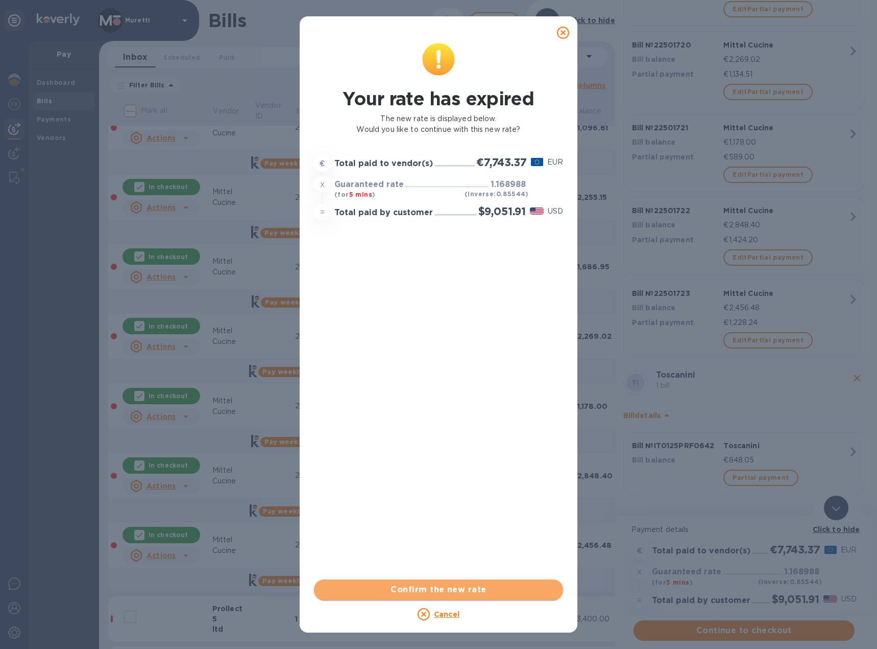
click at [455, 583] on span "Confirm the new rate" at bounding box center [438, 589] width 233 height 12
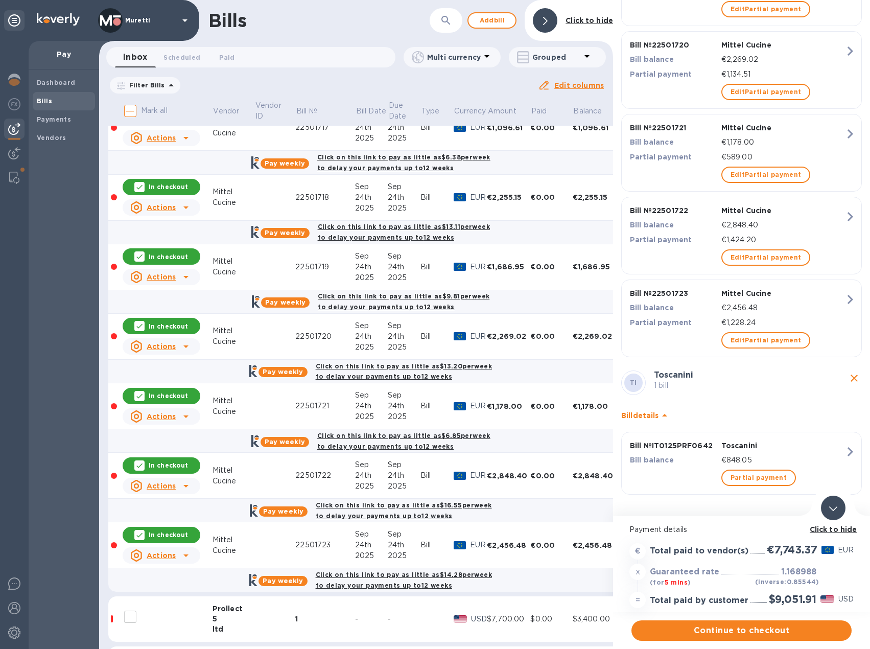
scroll to position [8, 0]
click at [761, 624] on span "Continue to checkout" at bounding box center [741, 630] width 204 height 12
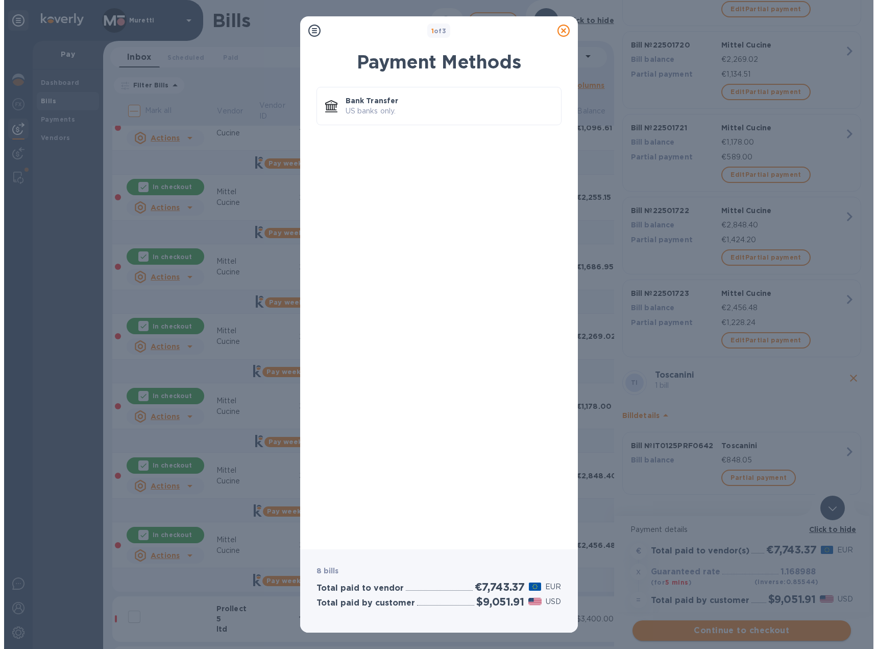
scroll to position [0, 0]
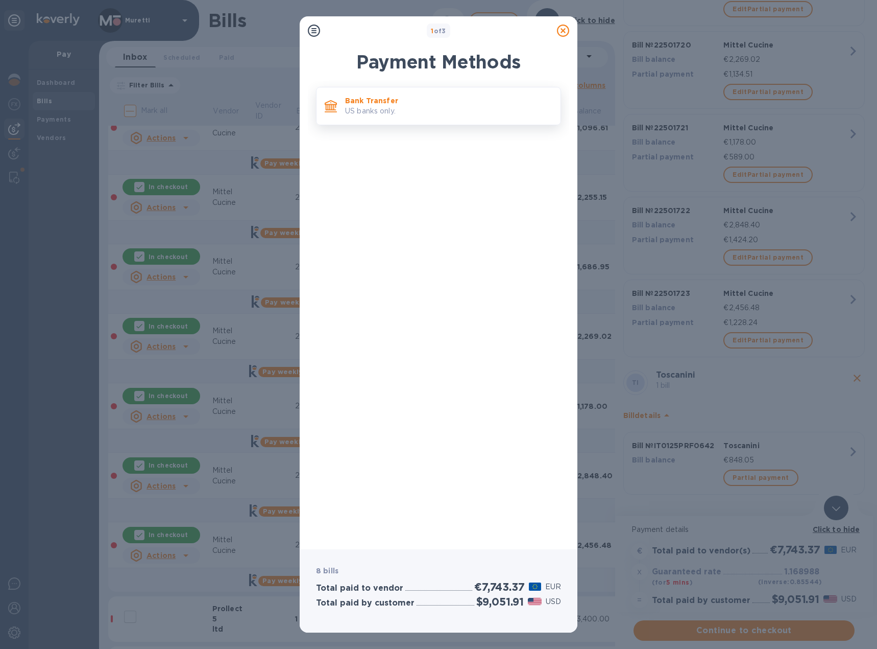
click at [407, 107] on p "US banks only." at bounding box center [448, 111] width 207 height 11
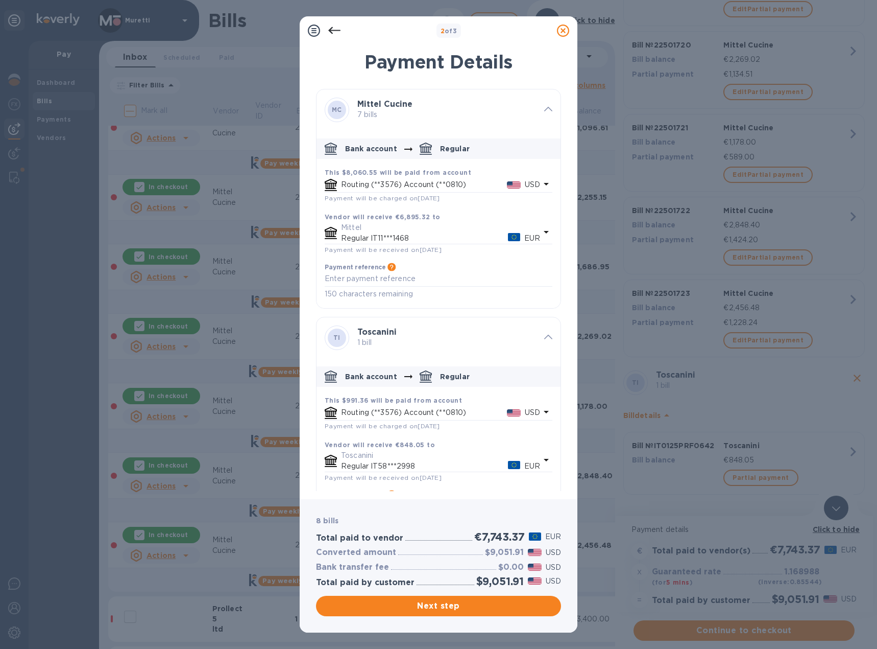
scroll to position [45, 0]
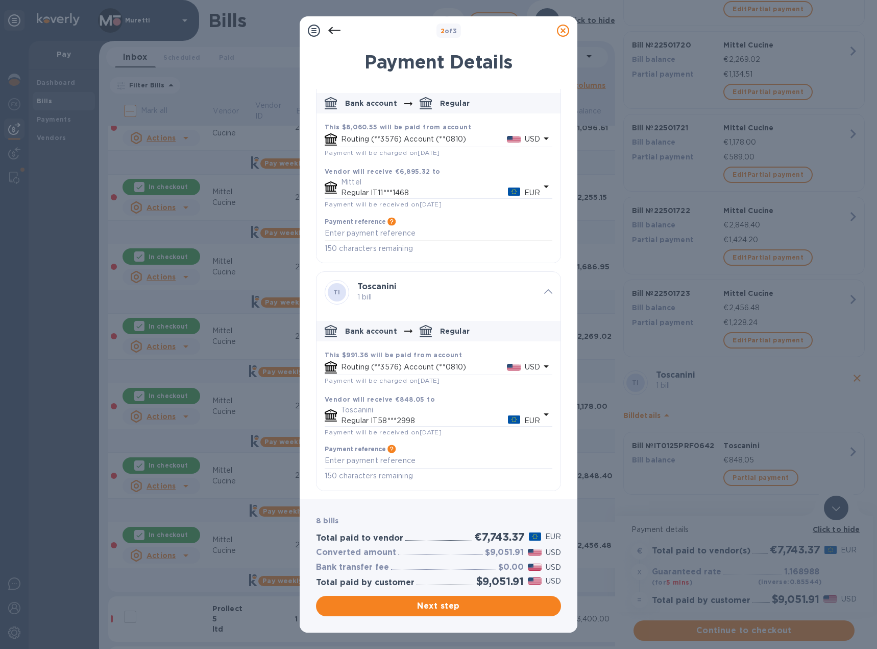
click at [425, 235] on textarea "default-method" at bounding box center [439, 233] width 228 height 9
type textarea "deposit payment for Aggarwal orders"
click at [453, 605] on span "Next step" at bounding box center [438, 606] width 229 height 12
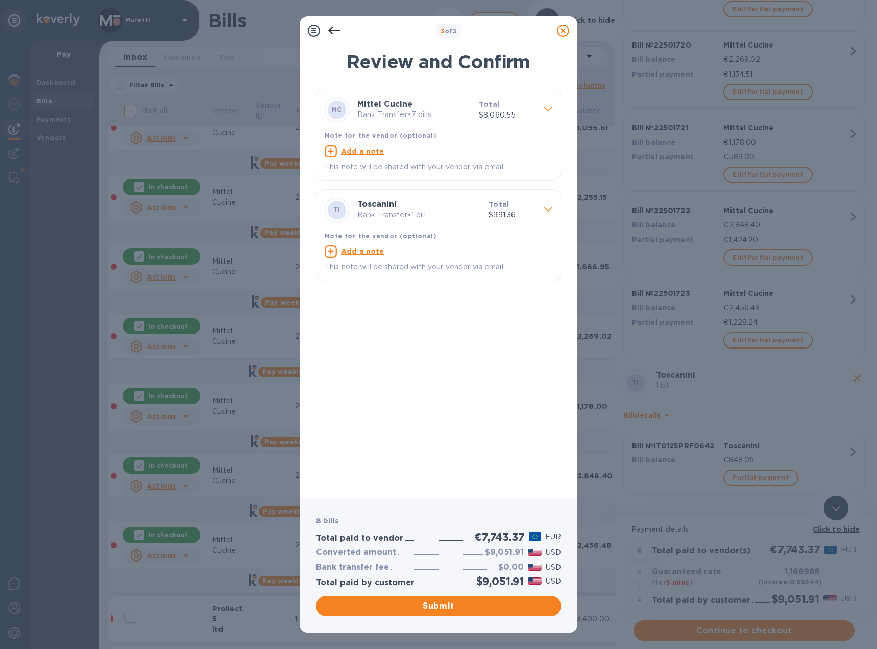
click at [551, 105] on span at bounding box center [548, 109] width 8 height 10
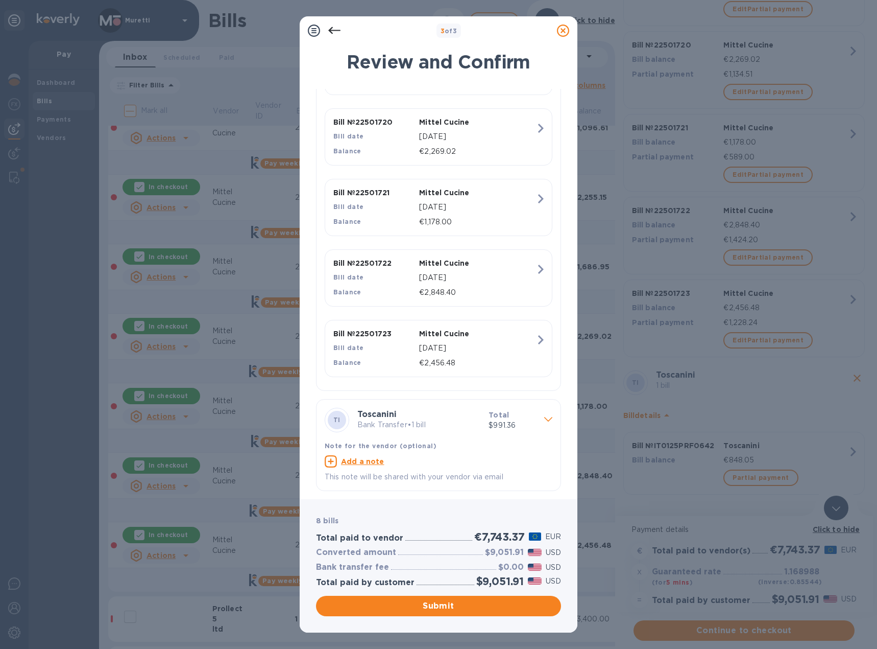
scroll to position [153, 0]
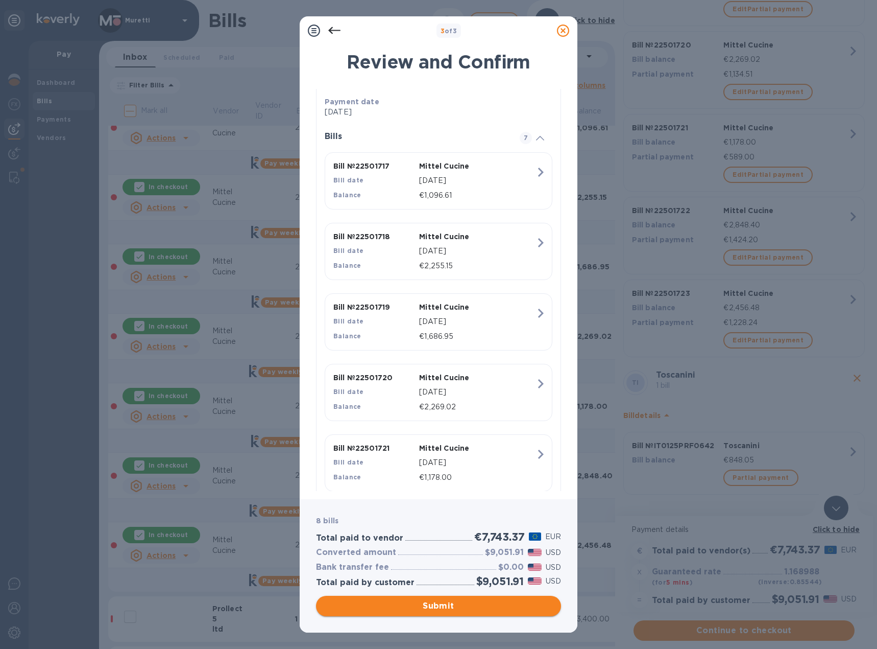
click at [479, 602] on span "Submit" at bounding box center [438, 606] width 229 height 12
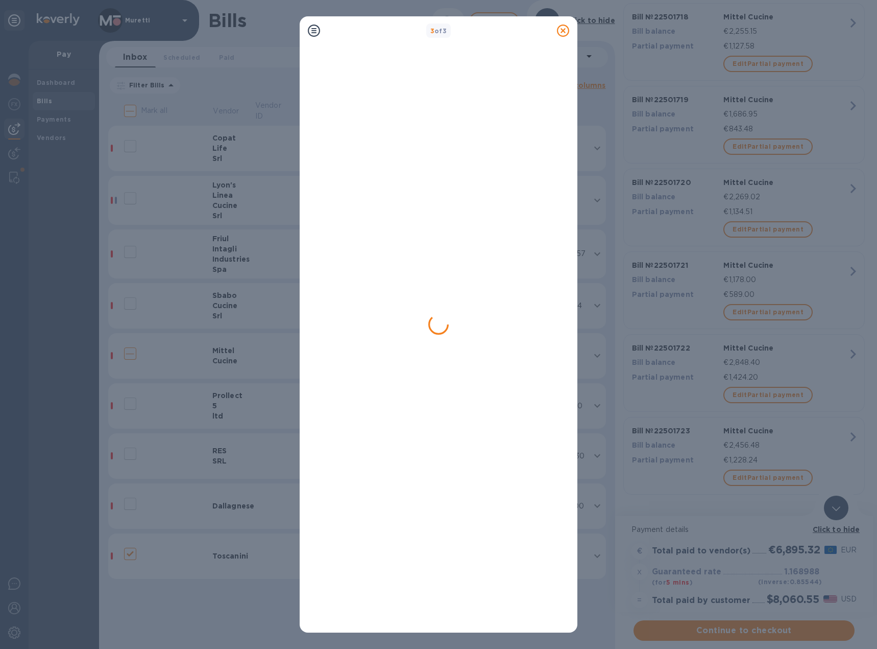
scroll to position [234, 0]
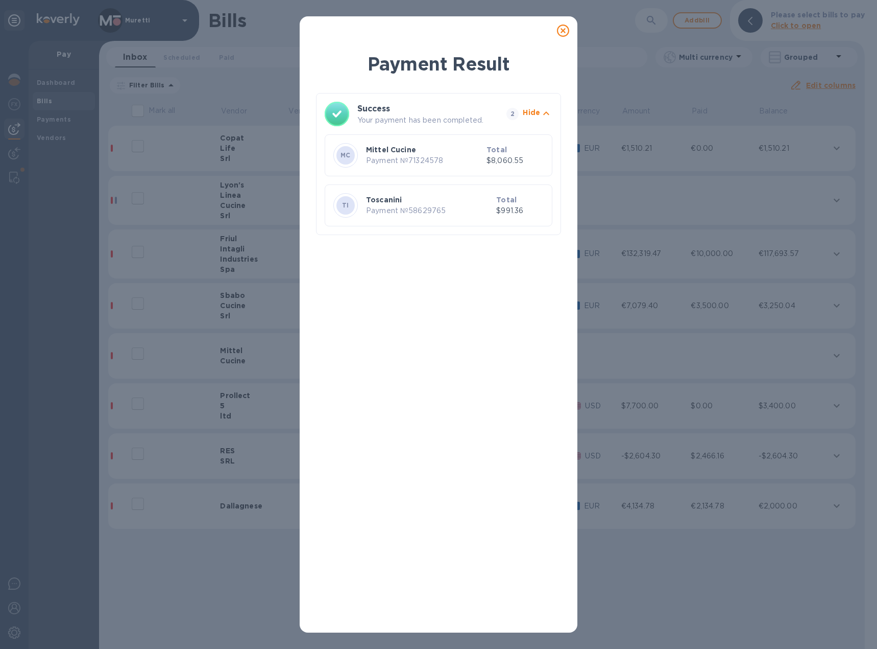
click at [563, 30] on icon at bounding box center [563, 31] width 12 height 12
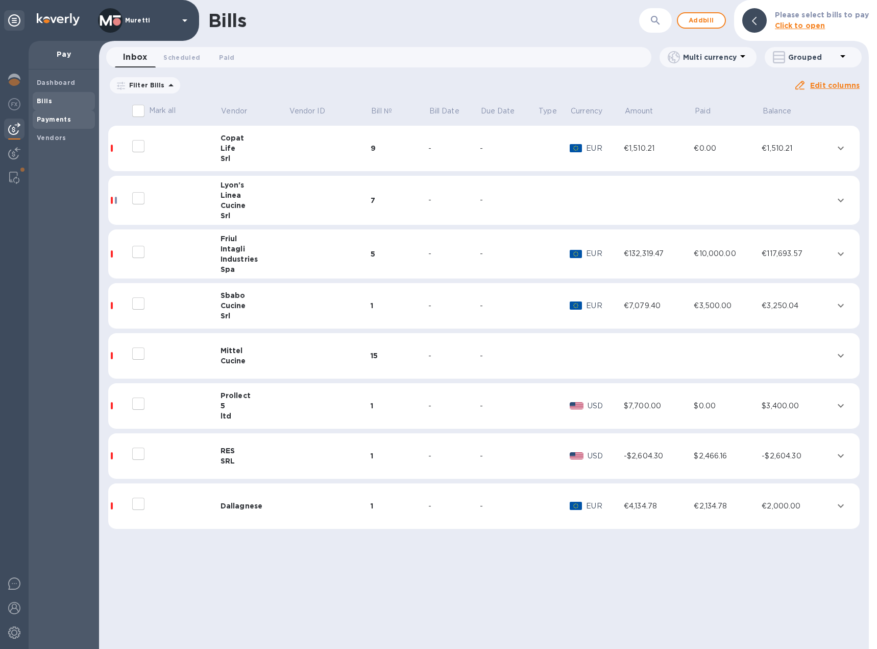
click at [54, 120] on b "Payments" at bounding box center [54, 119] width 34 height 8
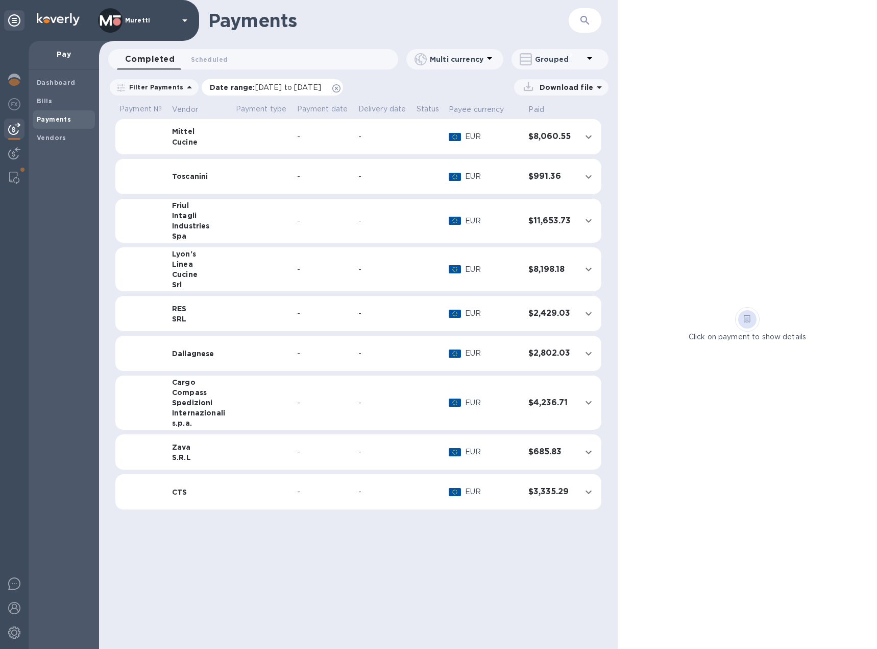
click at [341, 89] on icon at bounding box center [337, 88] width 8 height 8
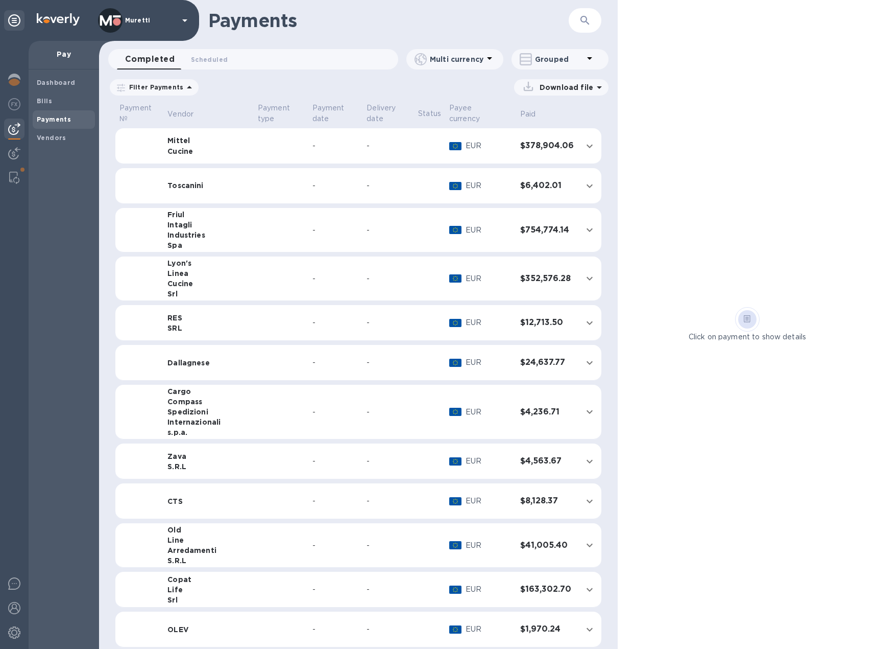
click at [254, 183] on td at bounding box center [281, 186] width 55 height 36
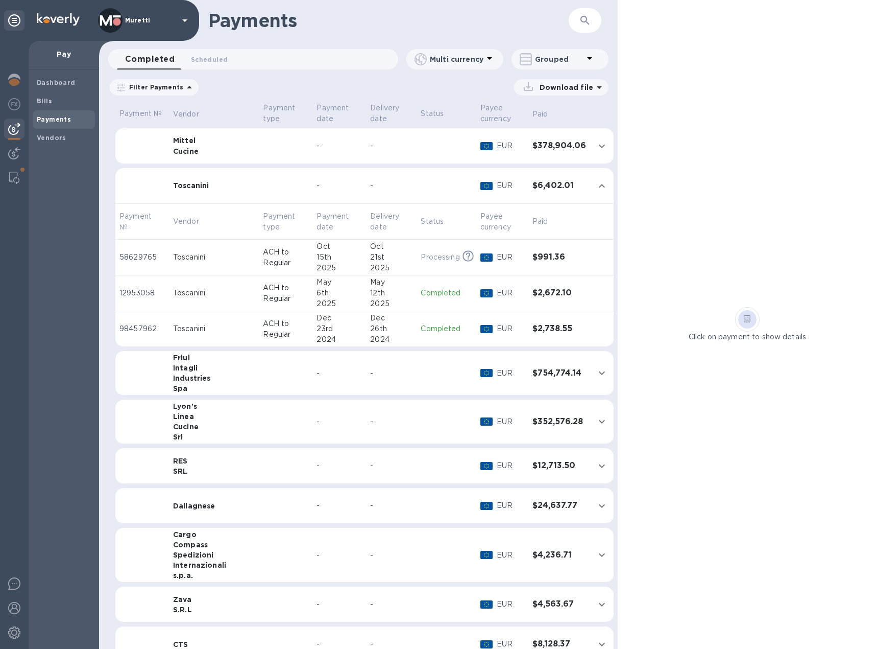
click at [317, 252] on div "15th" at bounding box center [339, 257] width 45 height 11
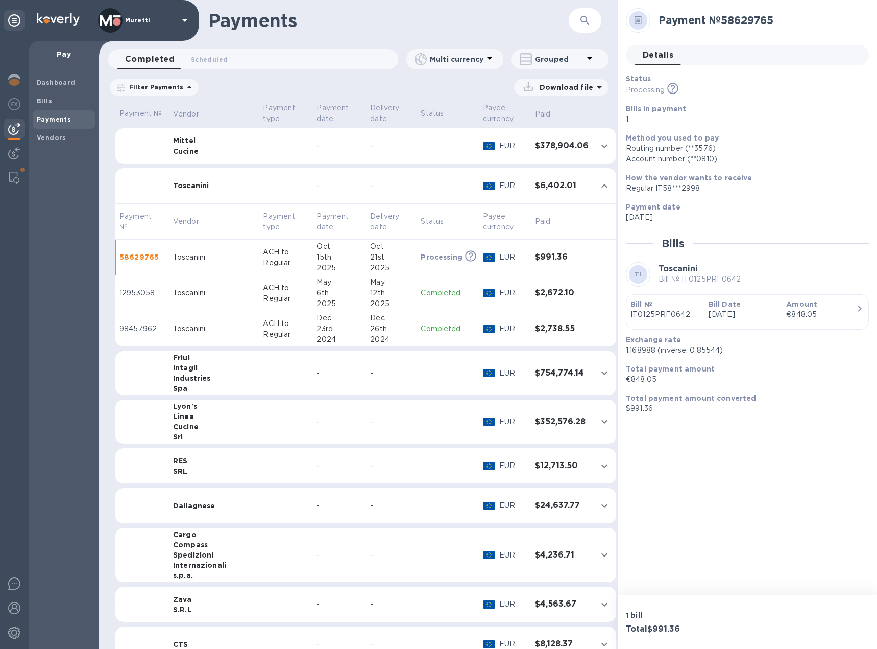
click at [259, 154] on td at bounding box center [286, 146] width 54 height 36
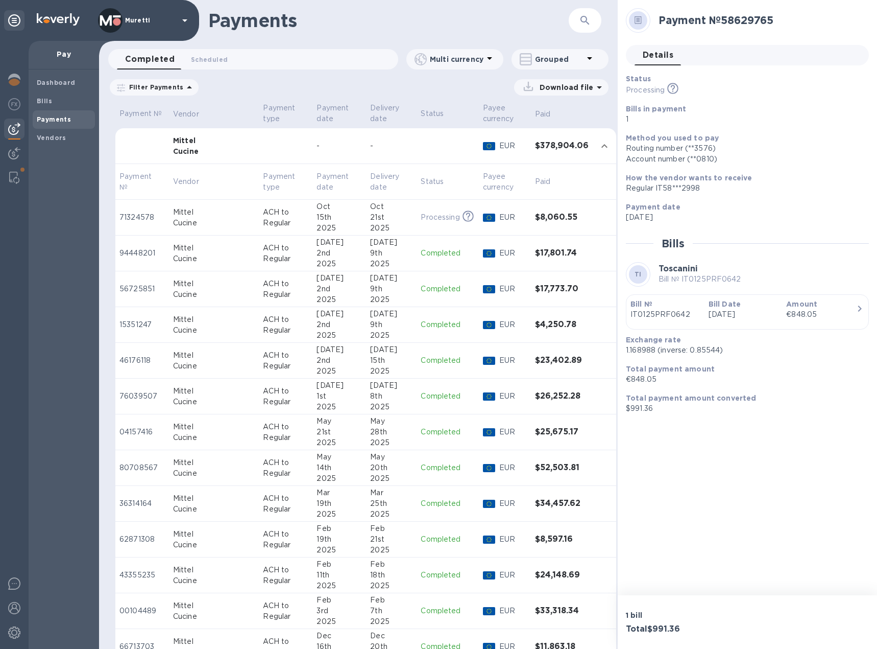
click at [313, 214] on td "[DATE]" at bounding box center [340, 218] width 54 height 36
